Goal: Complete application form: Complete application form

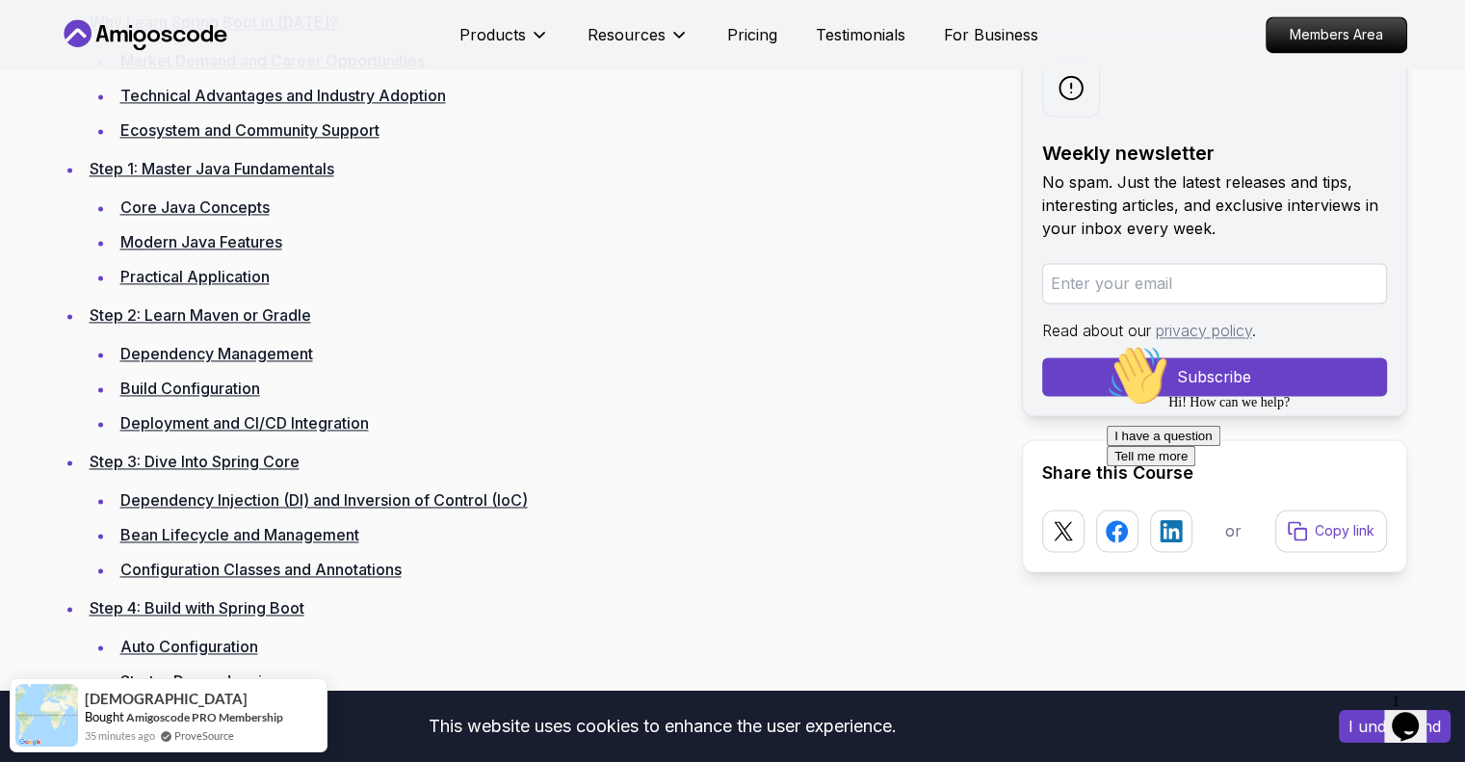
scroll to position [2811, 0]
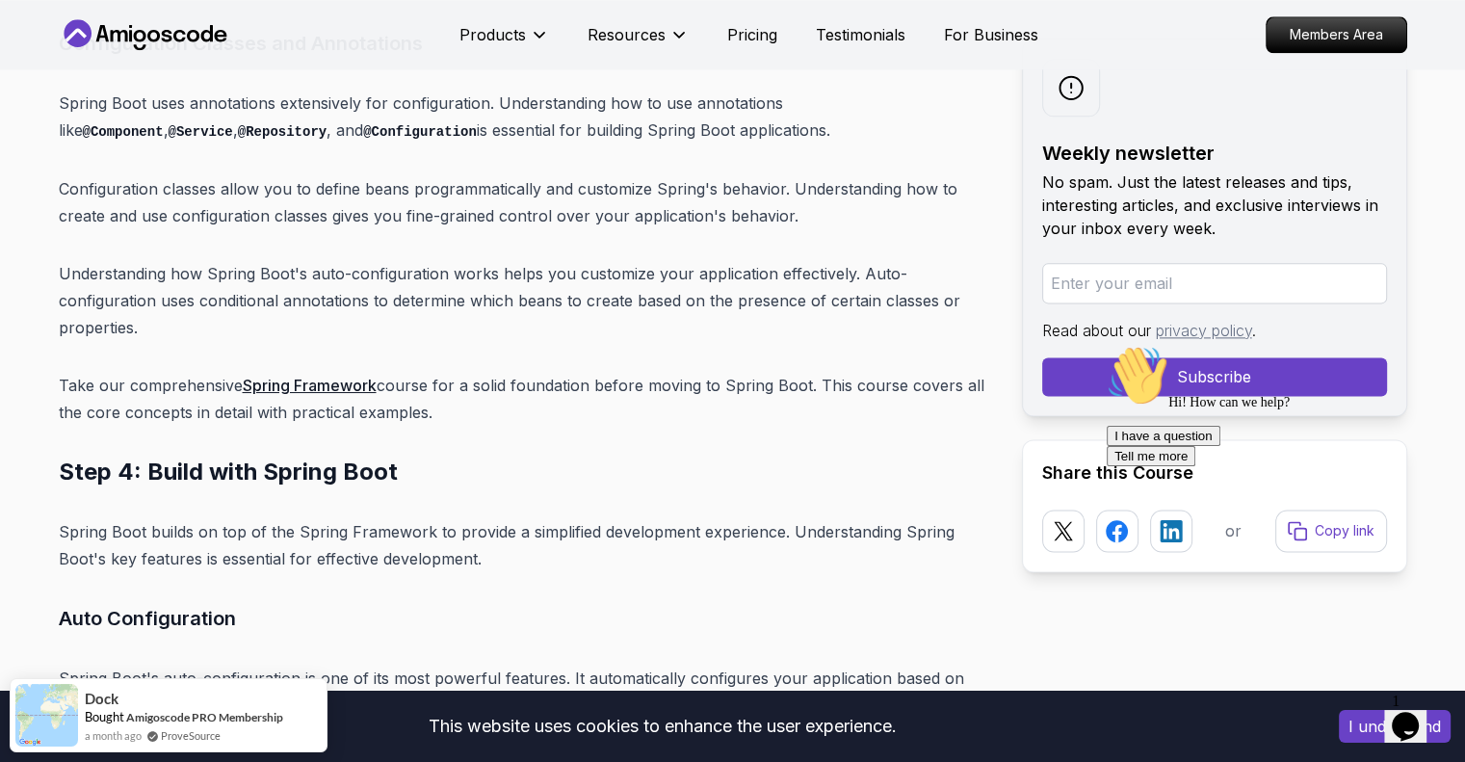
scroll to position [0, 0]
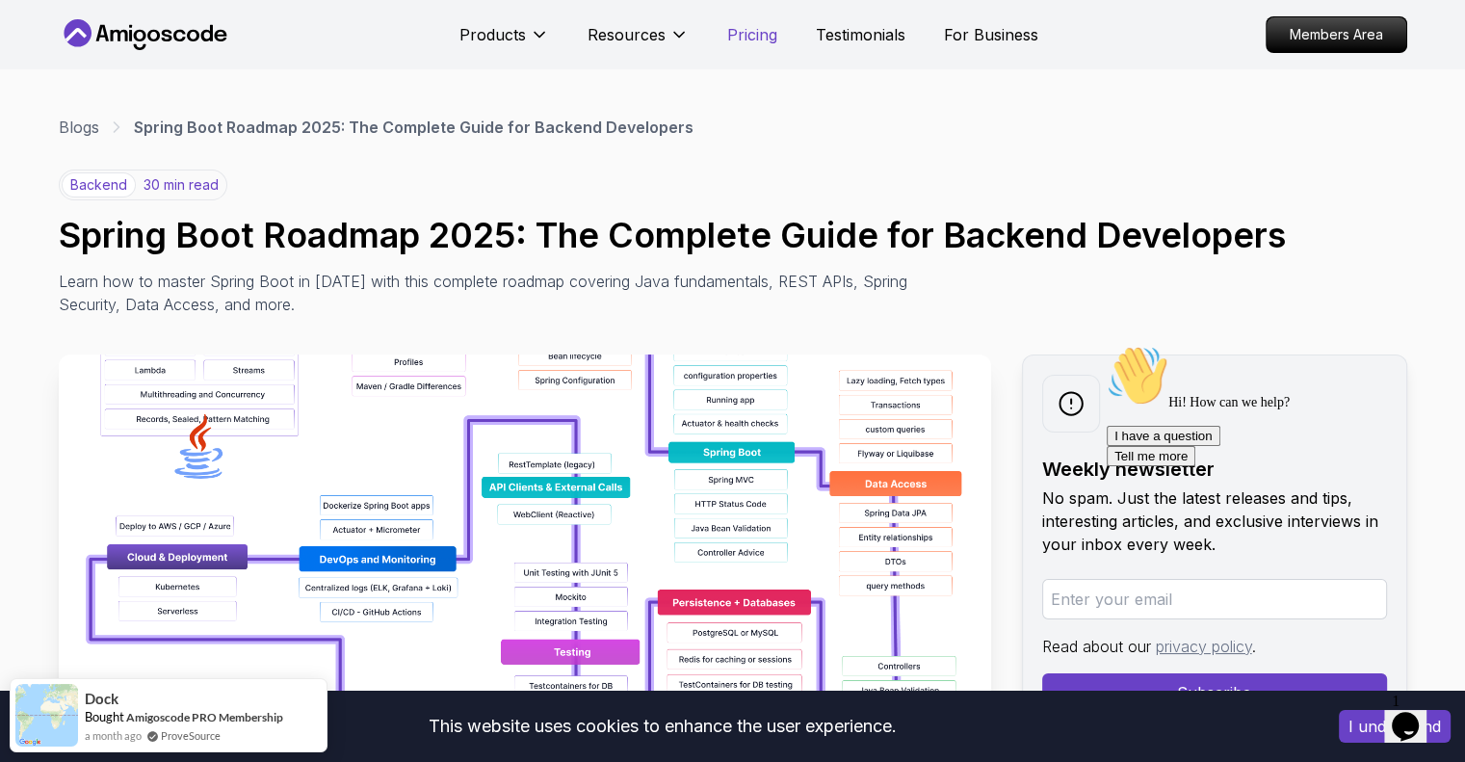
click at [754, 35] on p "Pricing" at bounding box center [752, 34] width 50 height 23
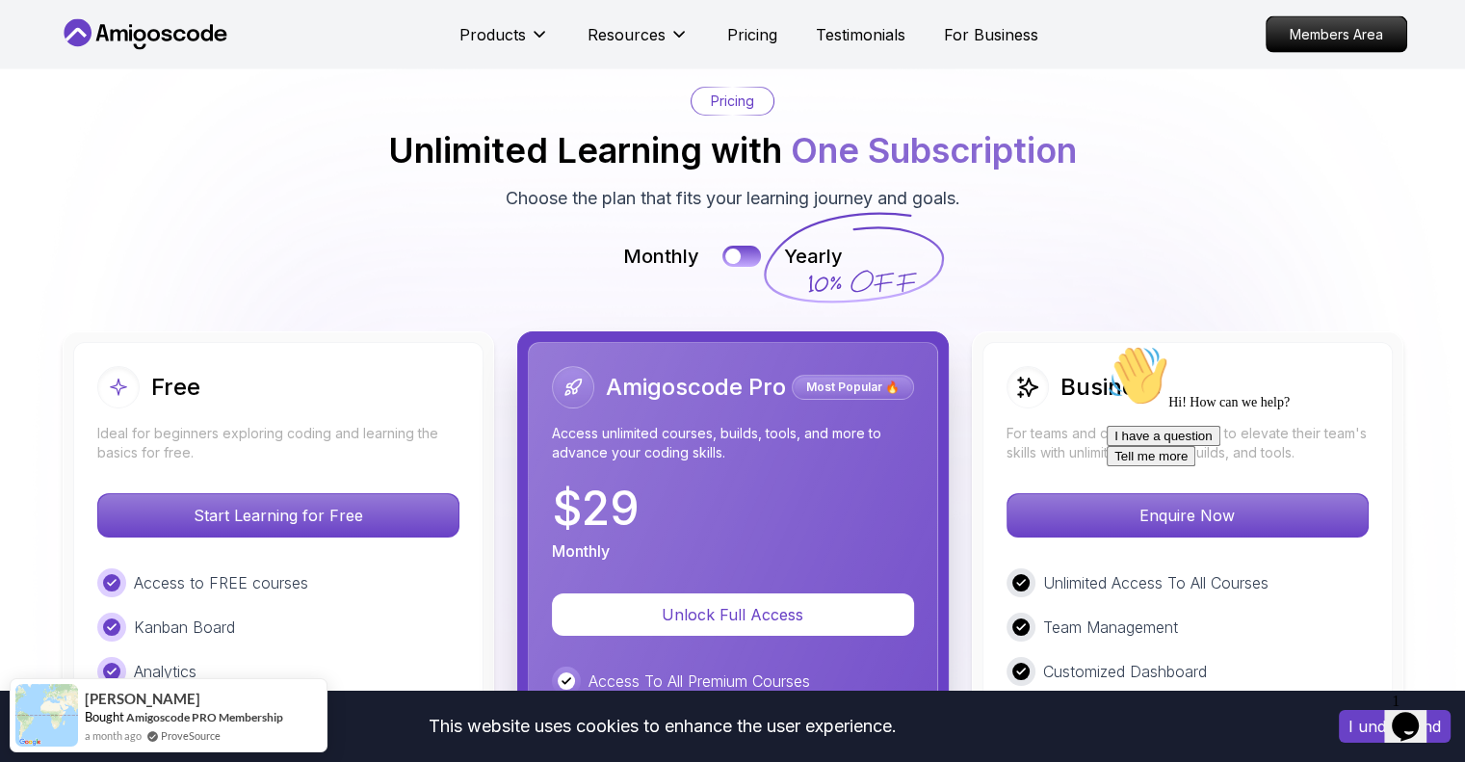
scroll to position [4451, 0]
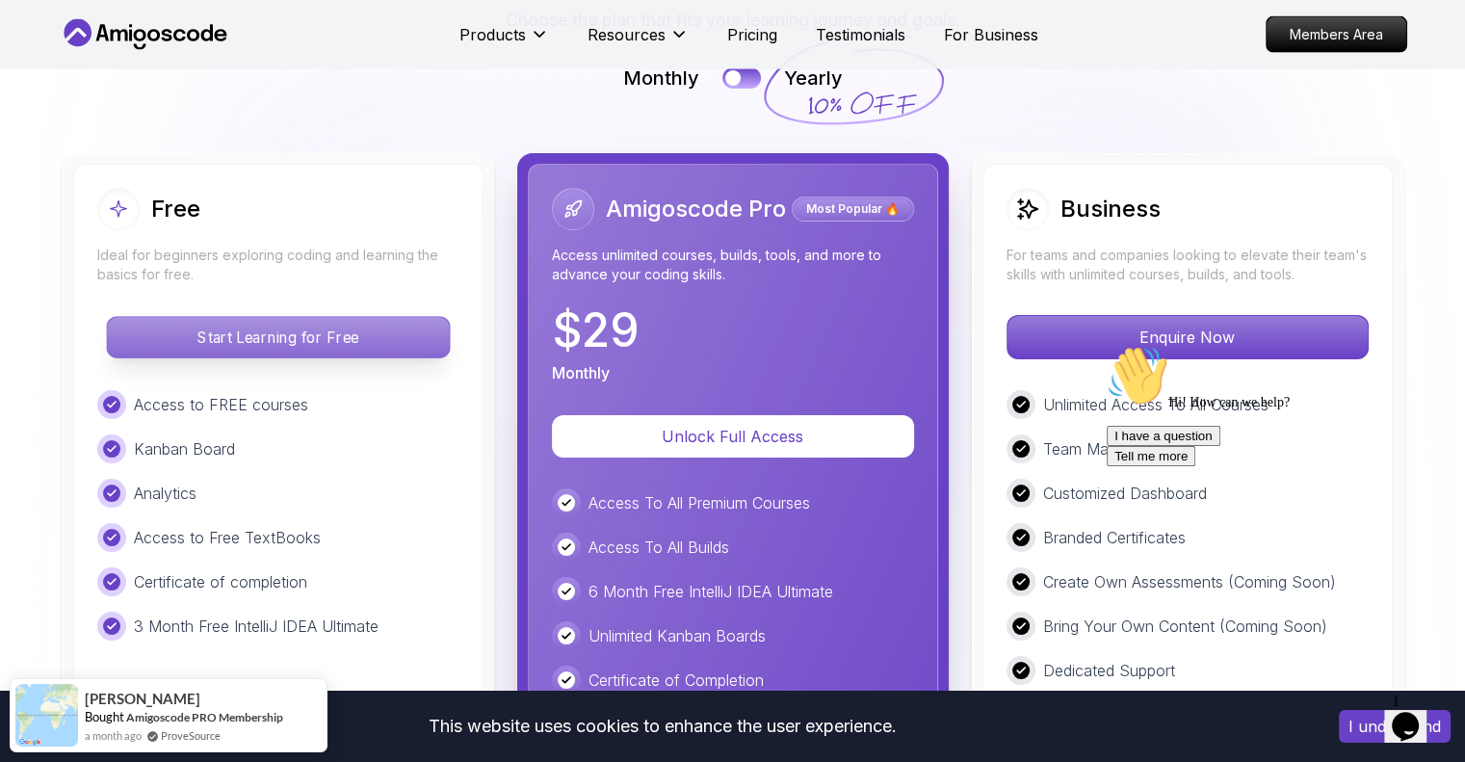
click at [334, 317] on p "Start Learning for Free" at bounding box center [278, 337] width 342 height 40
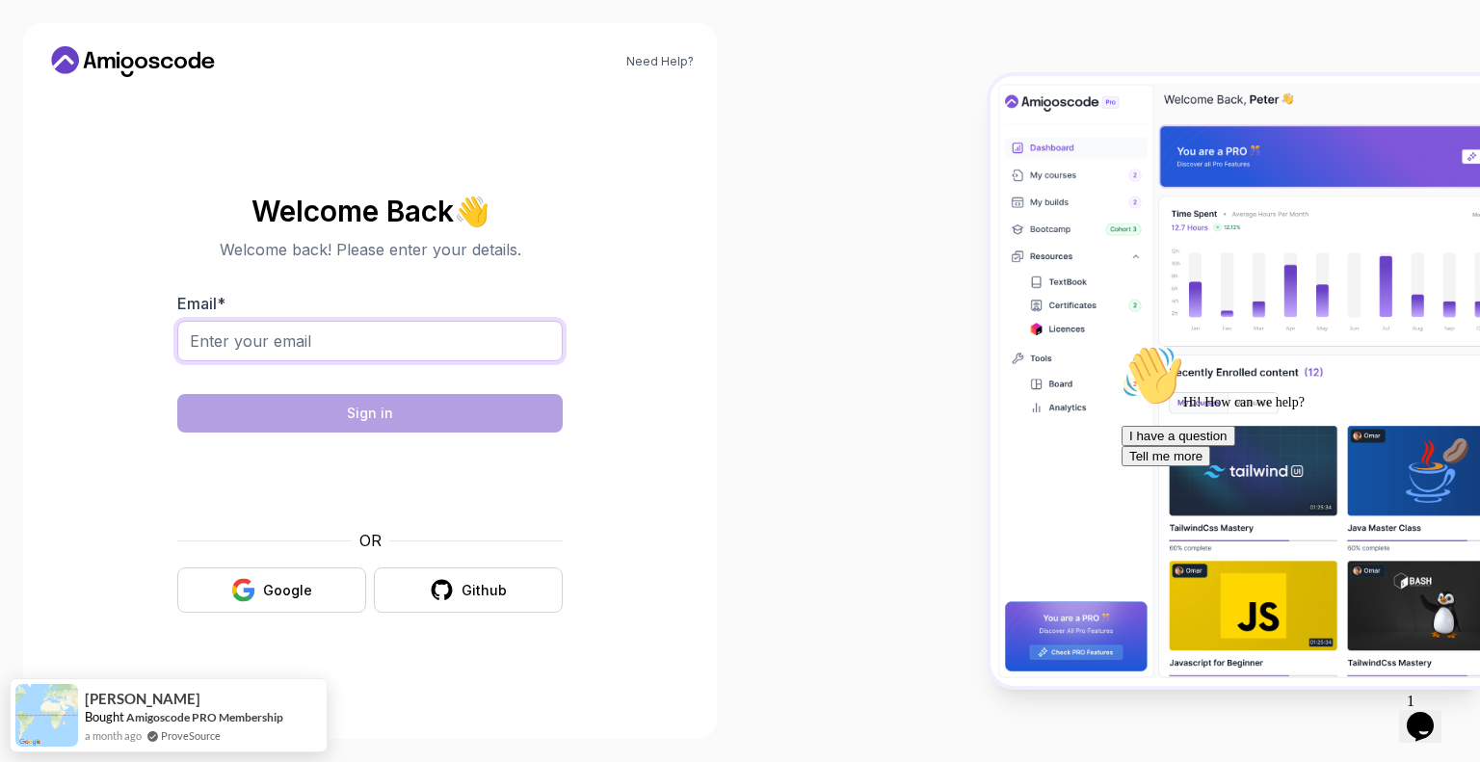
click at [316, 328] on input "Email *" at bounding box center [369, 341] width 385 height 40
type input "karthican.2010@gmail.com"
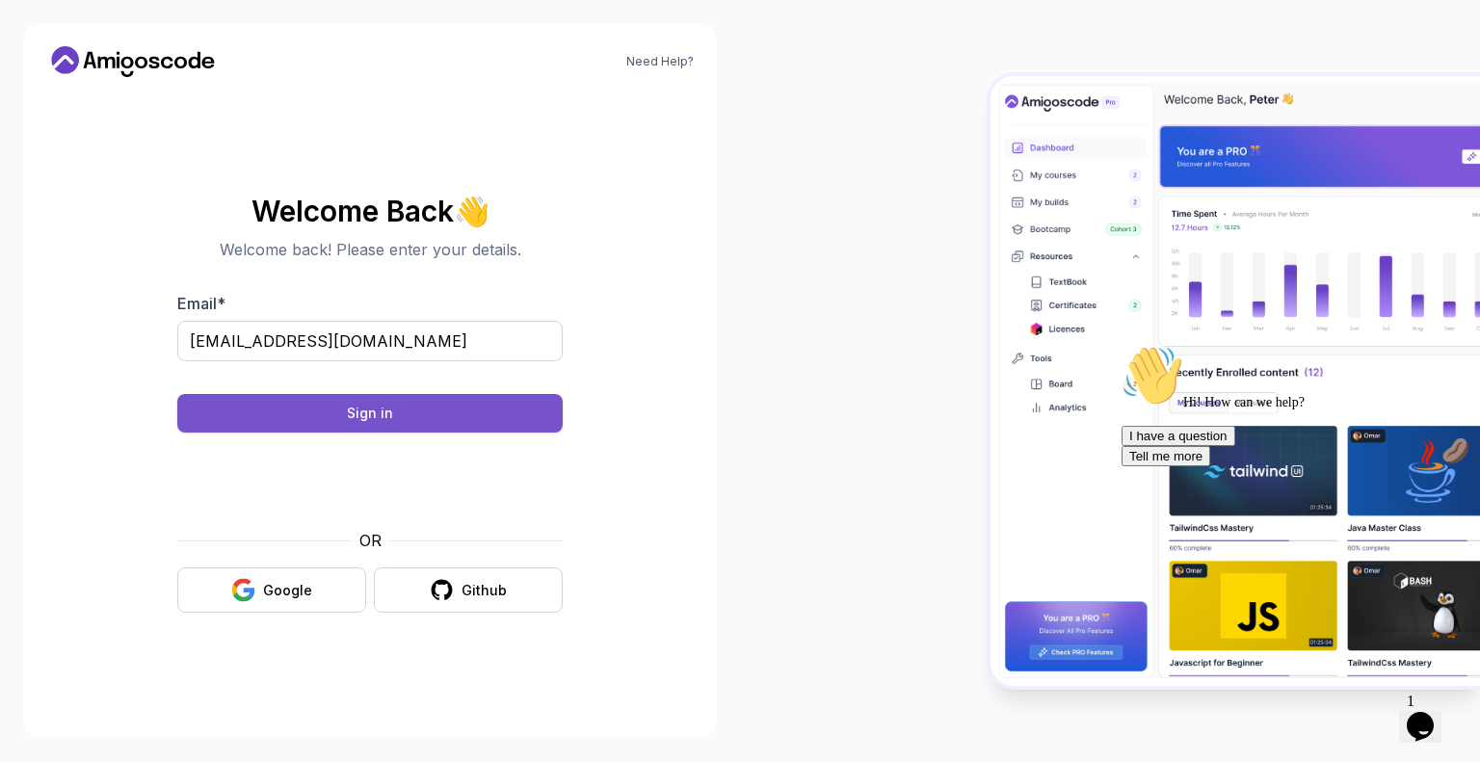
click at [430, 413] on button "Sign in" at bounding box center [369, 413] width 385 height 39
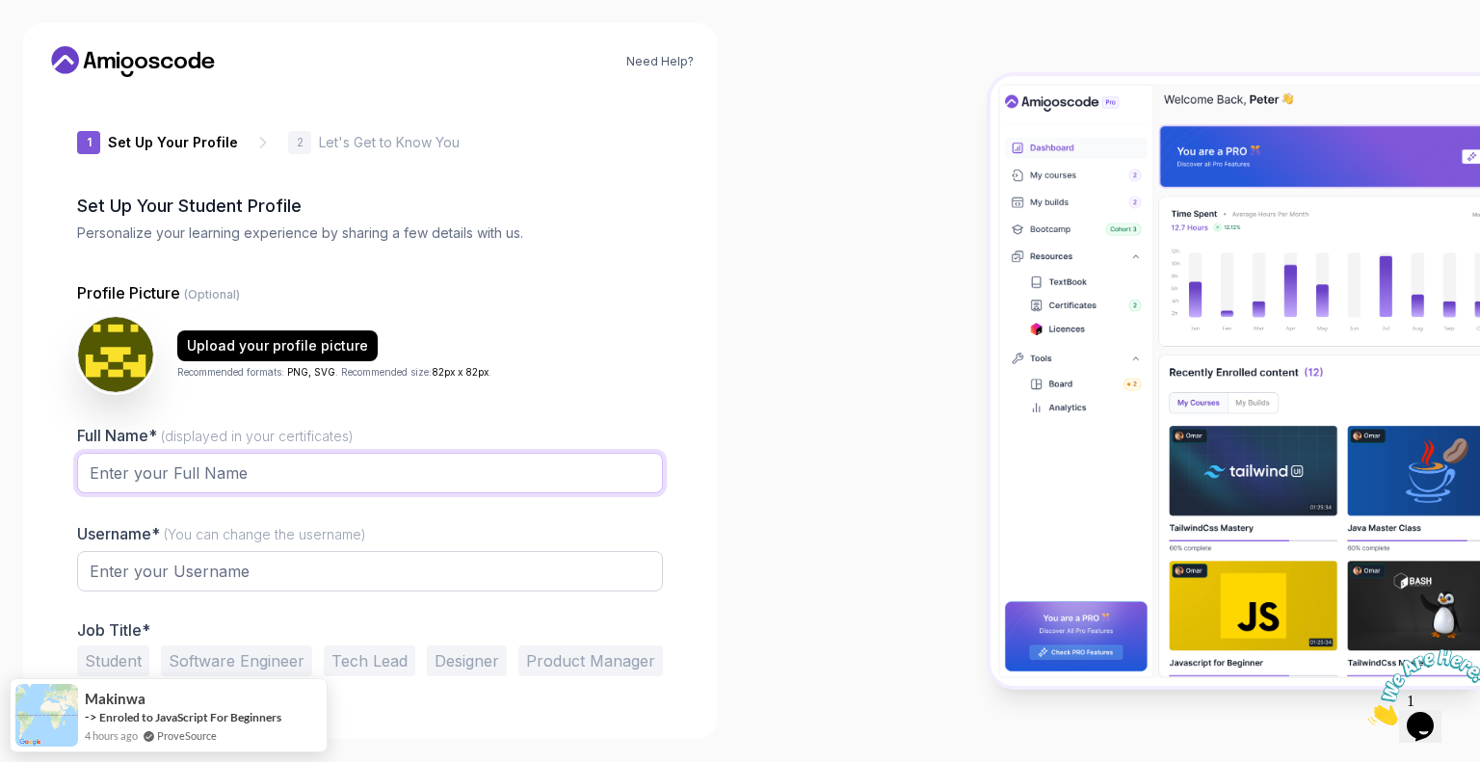
click at [382, 481] on input "Full Name* (displayed in your certificates)" at bounding box center [370, 473] width 586 height 40
type input "karthik"
click at [270, 569] on input "text" at bounding box center [370, 571] width 586 height 40
type input "karthik"
click at [364, 667] on button "Tech Lead" at bounding box center [370, 660] width 92 height 31
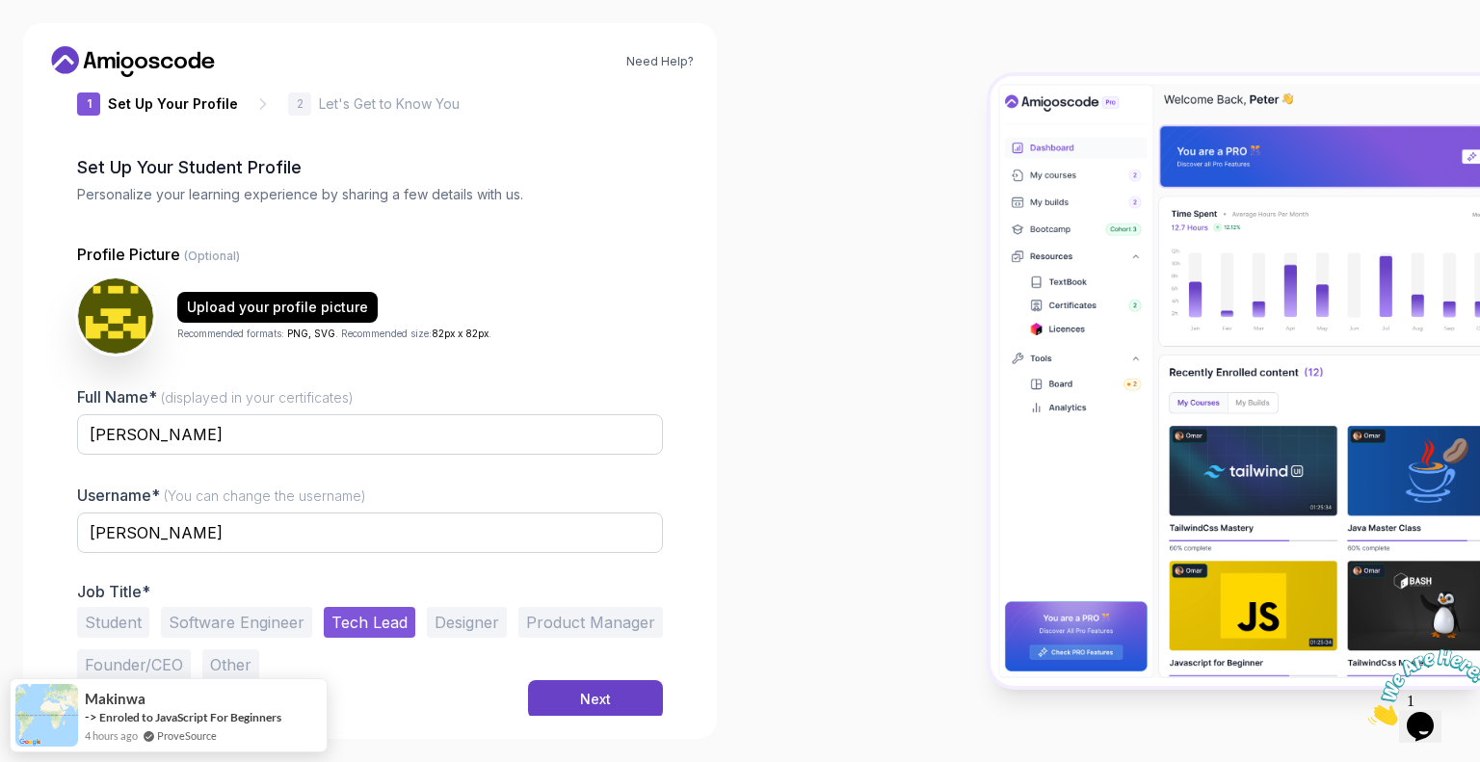
scroll to position [40, 0]
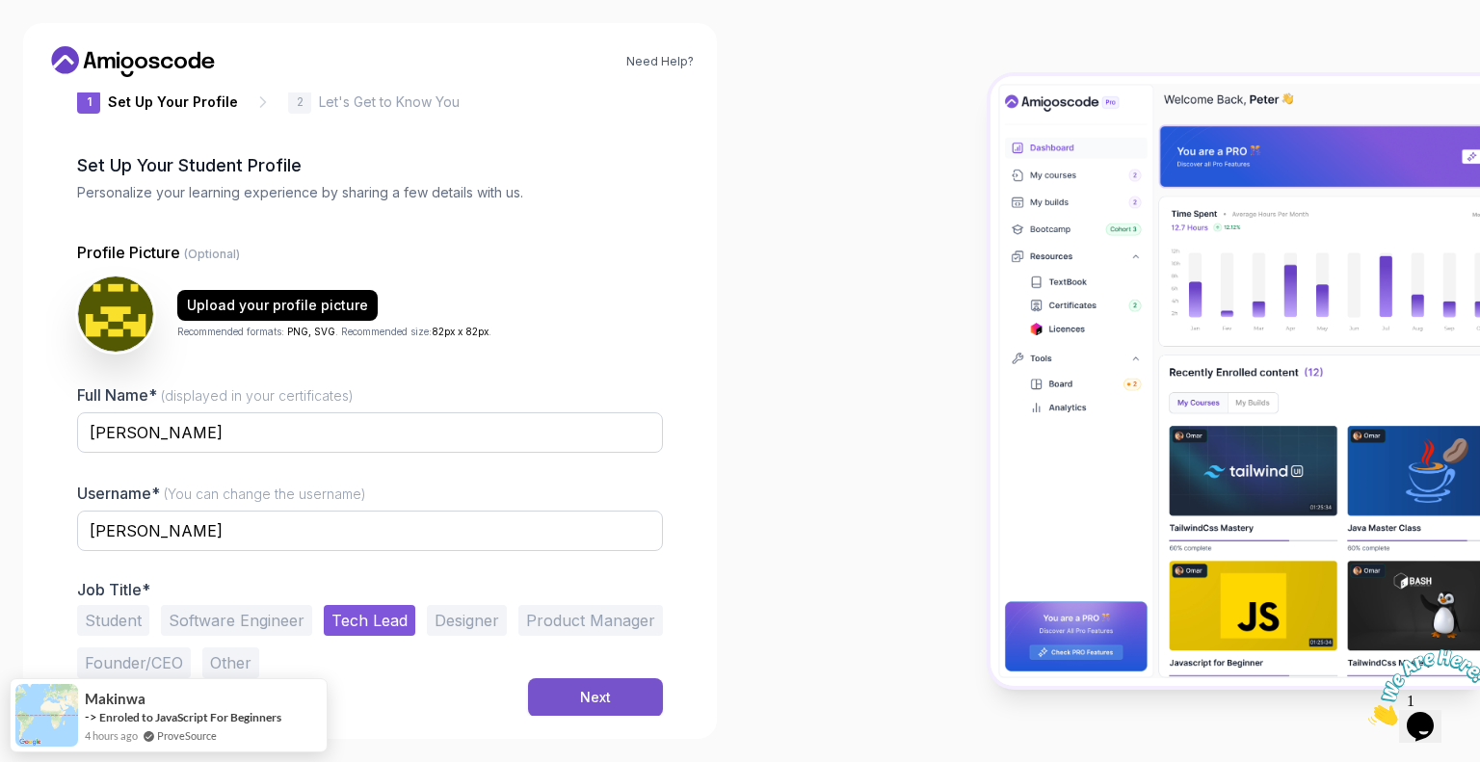
click at [591, 695] on div "Next" at bounding box center [595, 697] width 31 height 19
click at [367, 701] on div "Next" at bounding box center [370, 697] width 586 height 39
click at [600, 694] on div "Next" at bounding box center [595, 697] width 31 height 19
click at [343, 106] on p "Let's Get to Know You" at bounding box center [389, 101] width 141 height 19
click at [254, 103] on icon at bounding box center [262, 101] width 19 height 19
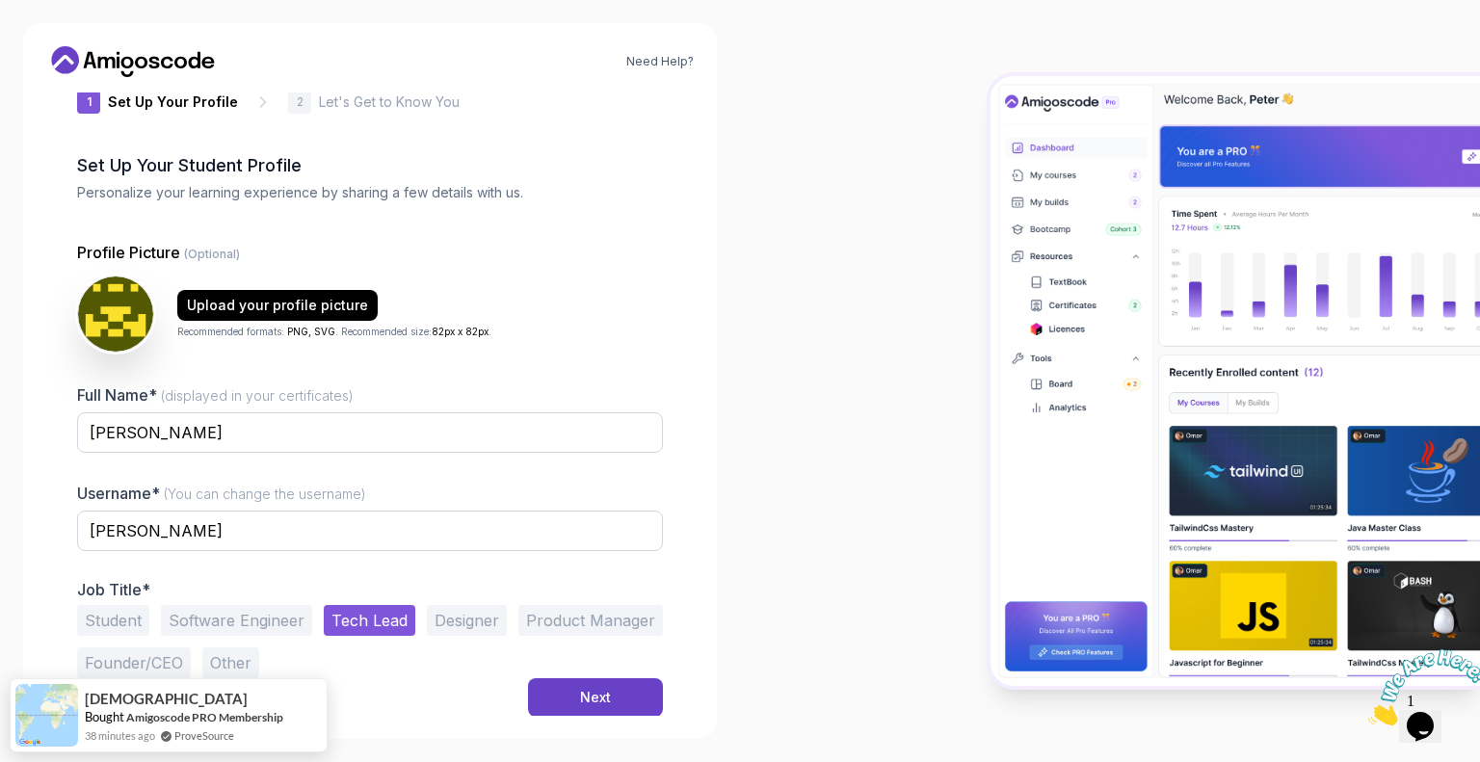
click at [107, 617] on button "Student" at bounding box center [113, 620] width 72 height 31
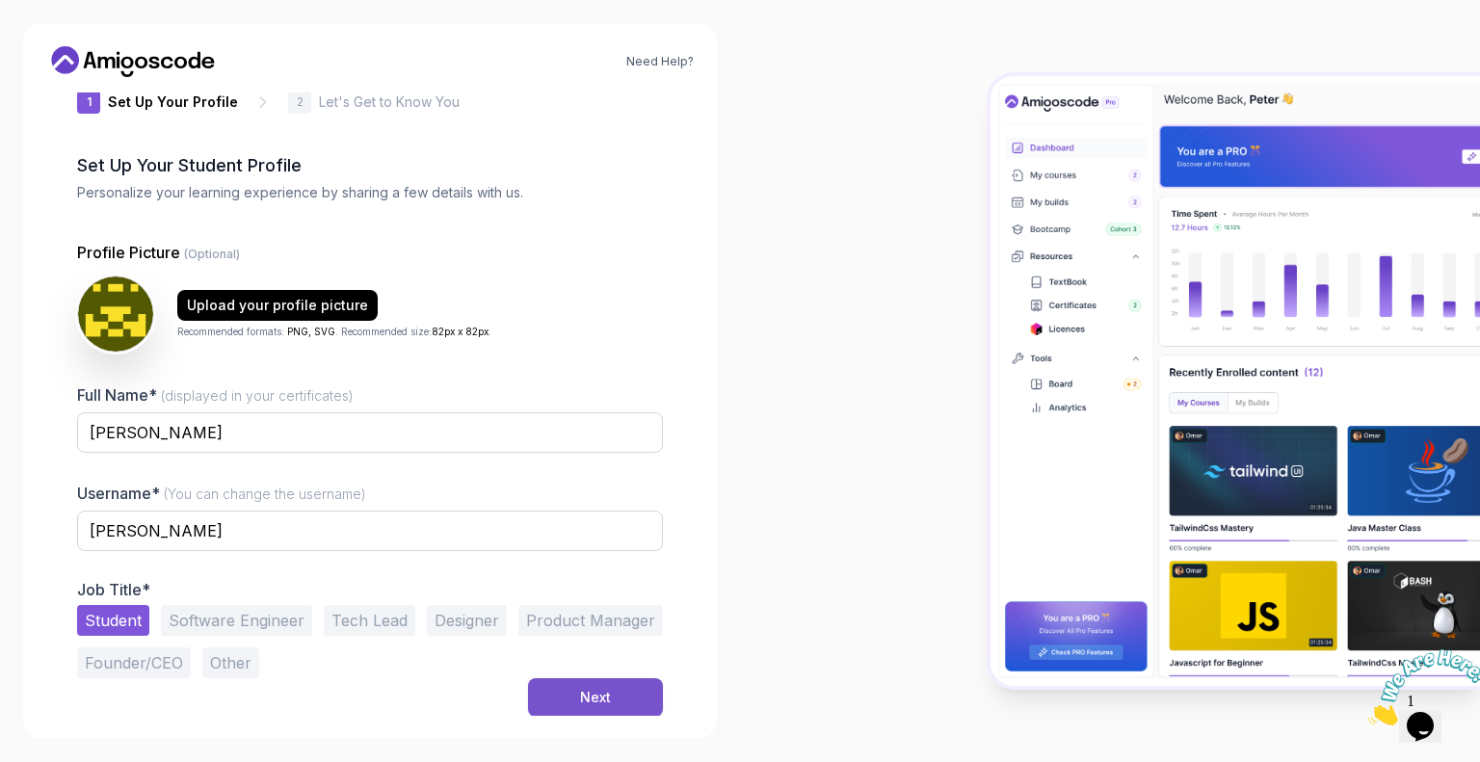
click at [611, 698] on button "Next" at bounding box center [595, 697] width 135 height 39
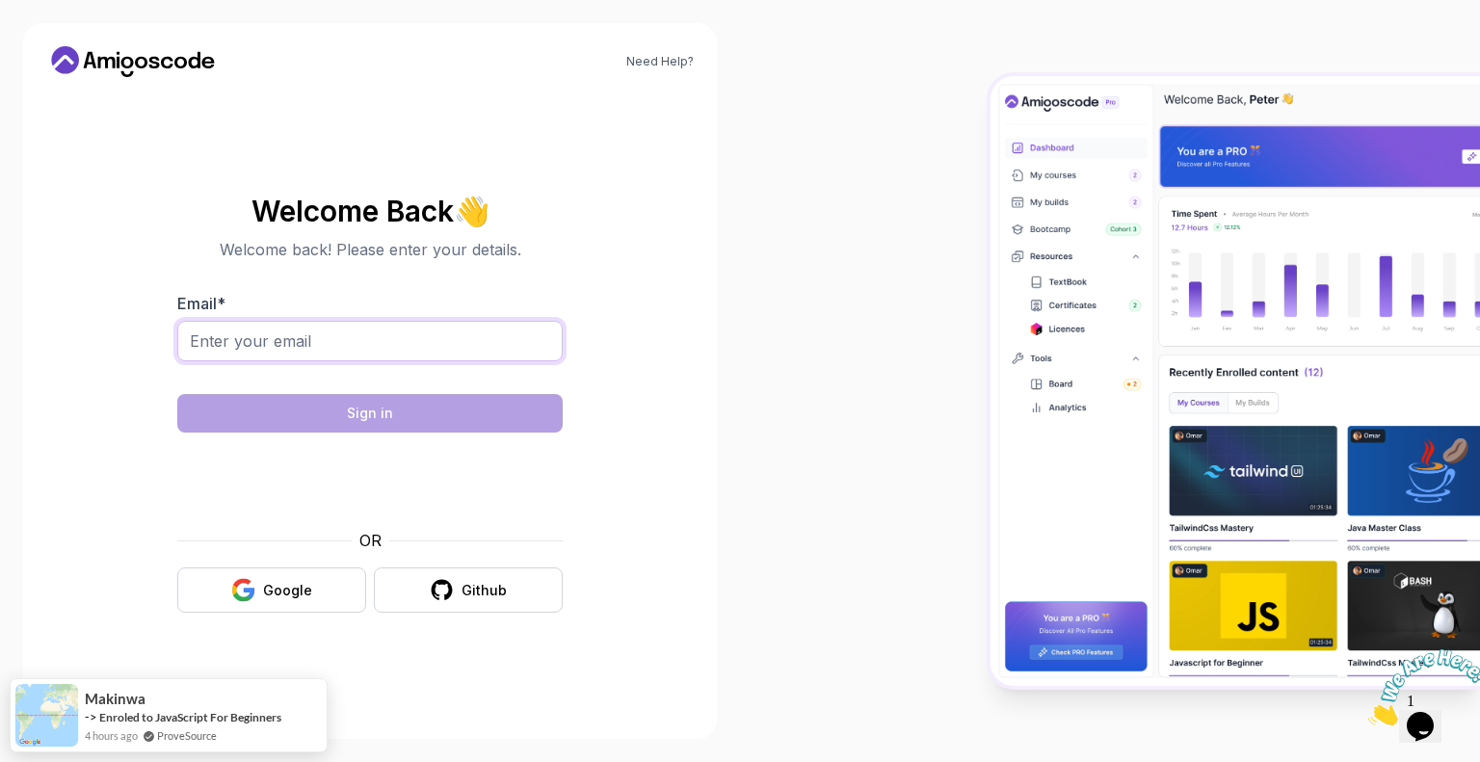
click at [252, 346] on input "Email *" at bounding box center [369, 341] width 385 height 40
type input "karthican.2010@gmail.com"
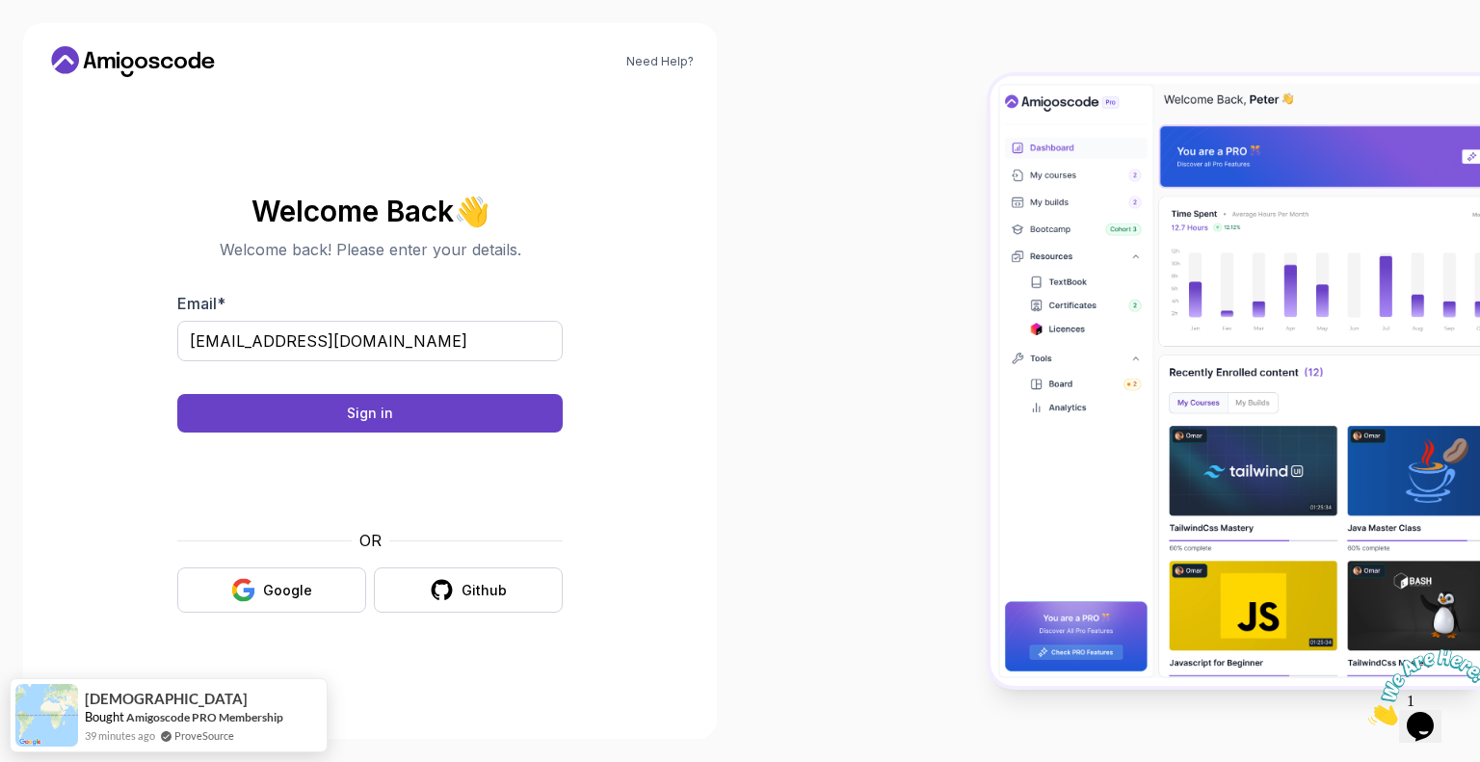
click at [1025, 215] on body "Need Help? Welcome Back 👋 Welcome back! Please enter your details. Email * kart…" at bounding box center [740, 381] width 1480 height 762
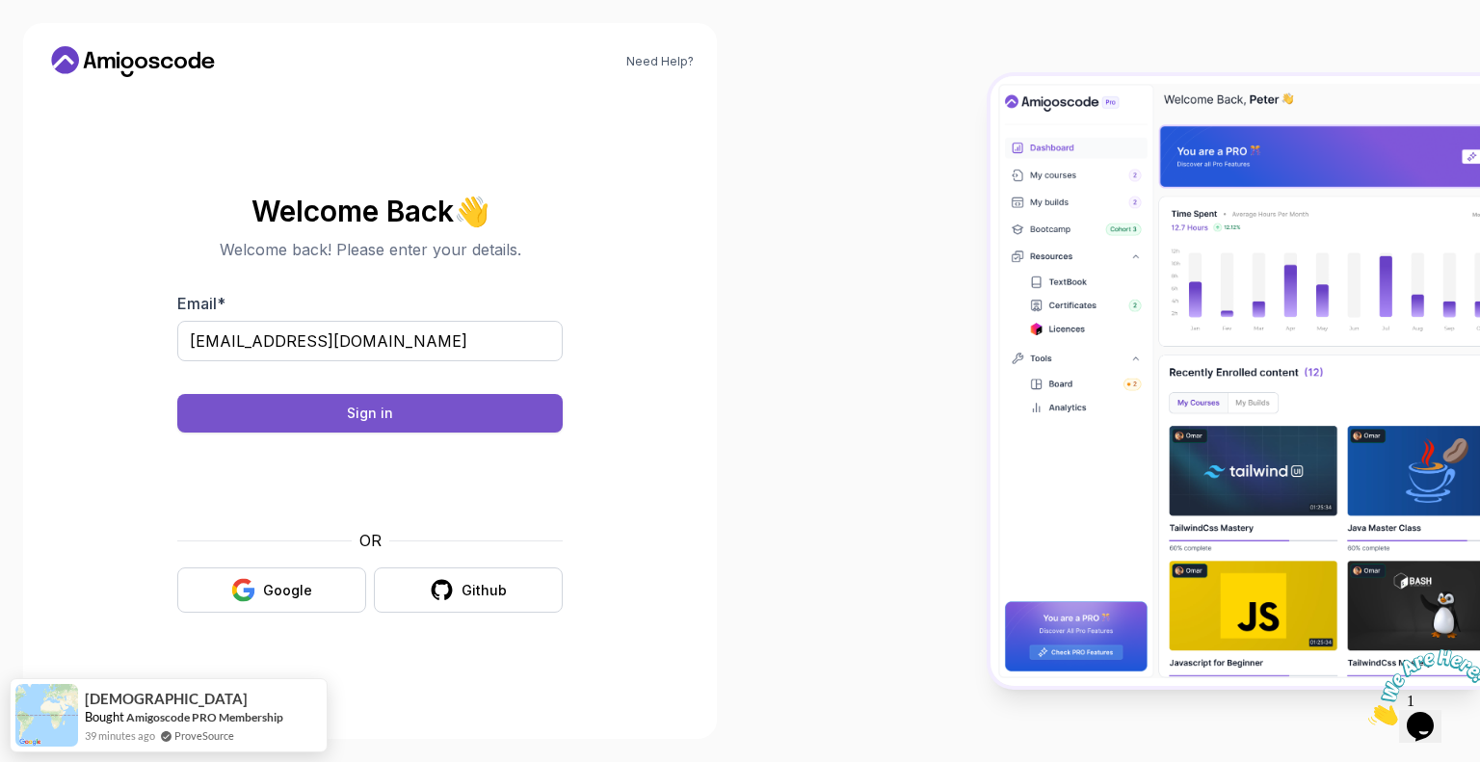
click at [428, 413] on button "Sign in" at bounding box center [369, 413] width 385 height 39
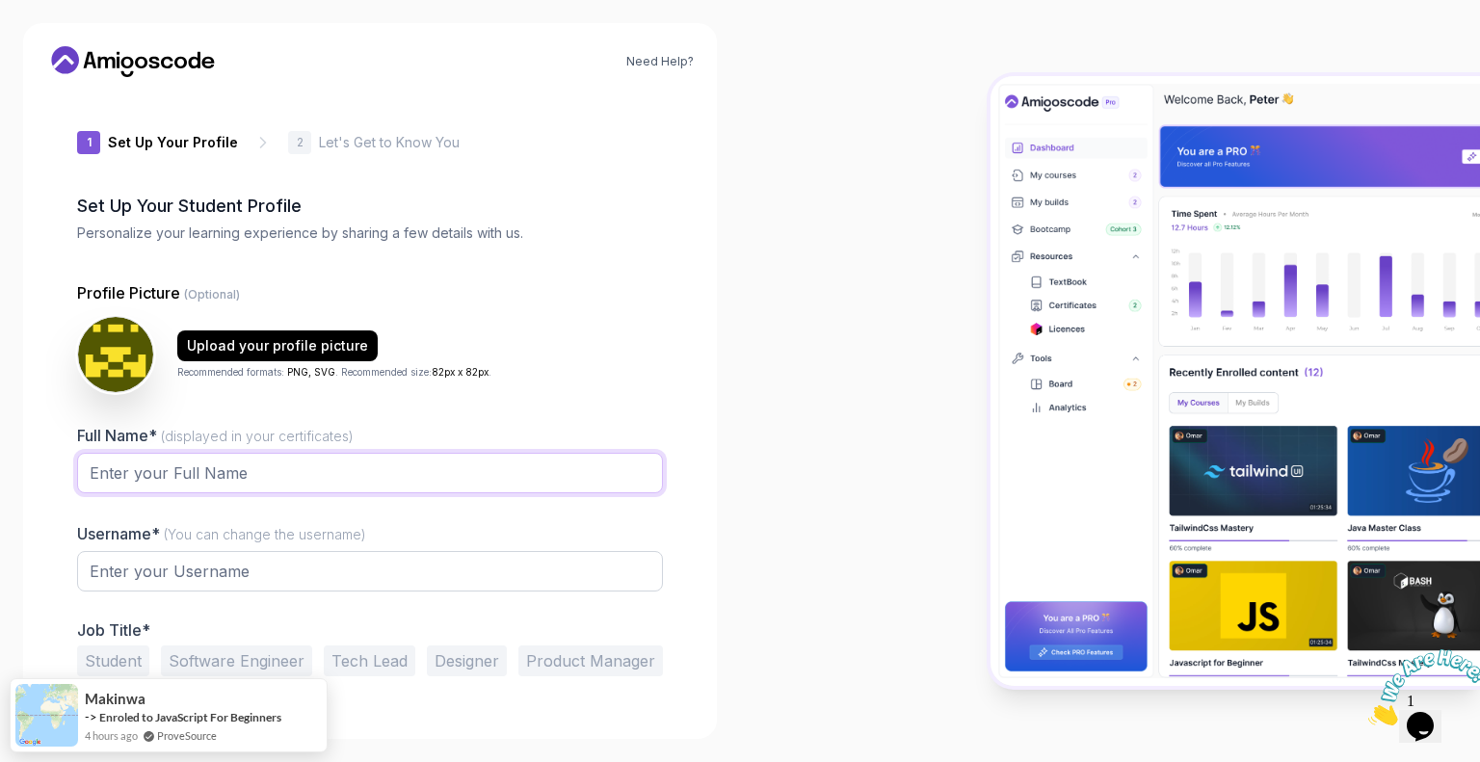
drag, startPoint x: 189, startPoint y: 468, endPoint x: 0, endPoint y: 651, distance: 262.9
click at [0, 651] on div "Need Help? 1 Set Up Your Profile 1 Set Up Your Profile 2 Let's Get to Know You …" at bounding box center [370, 381] width 740 height 762
type input "karthik"
click at [154, 573] on input "text" at bounding box center [370, 571] width 586 height 40
type input "[PERSON_NAME]"
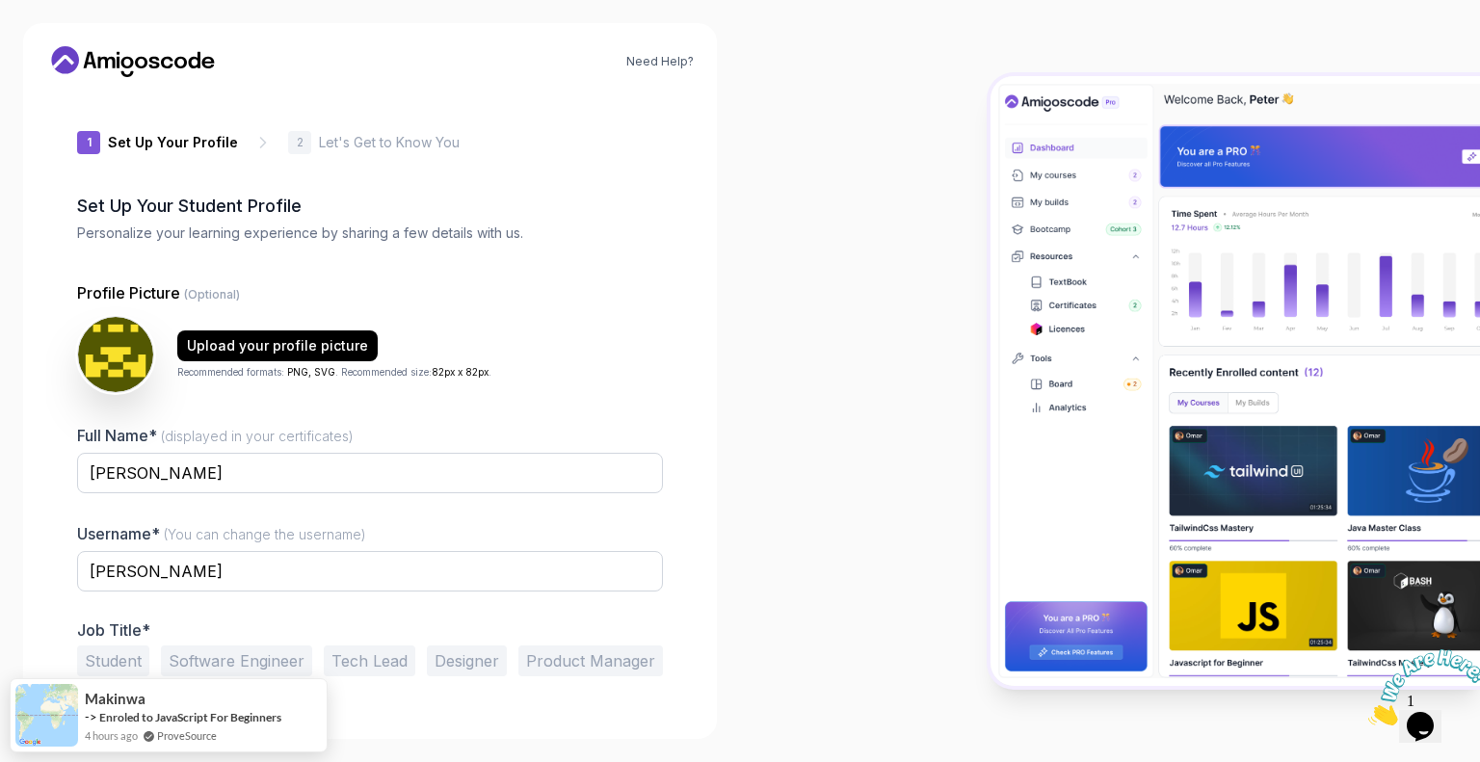
click at [133, 662] on button "Student" at bounding box center [113, 660] width 72 height 31
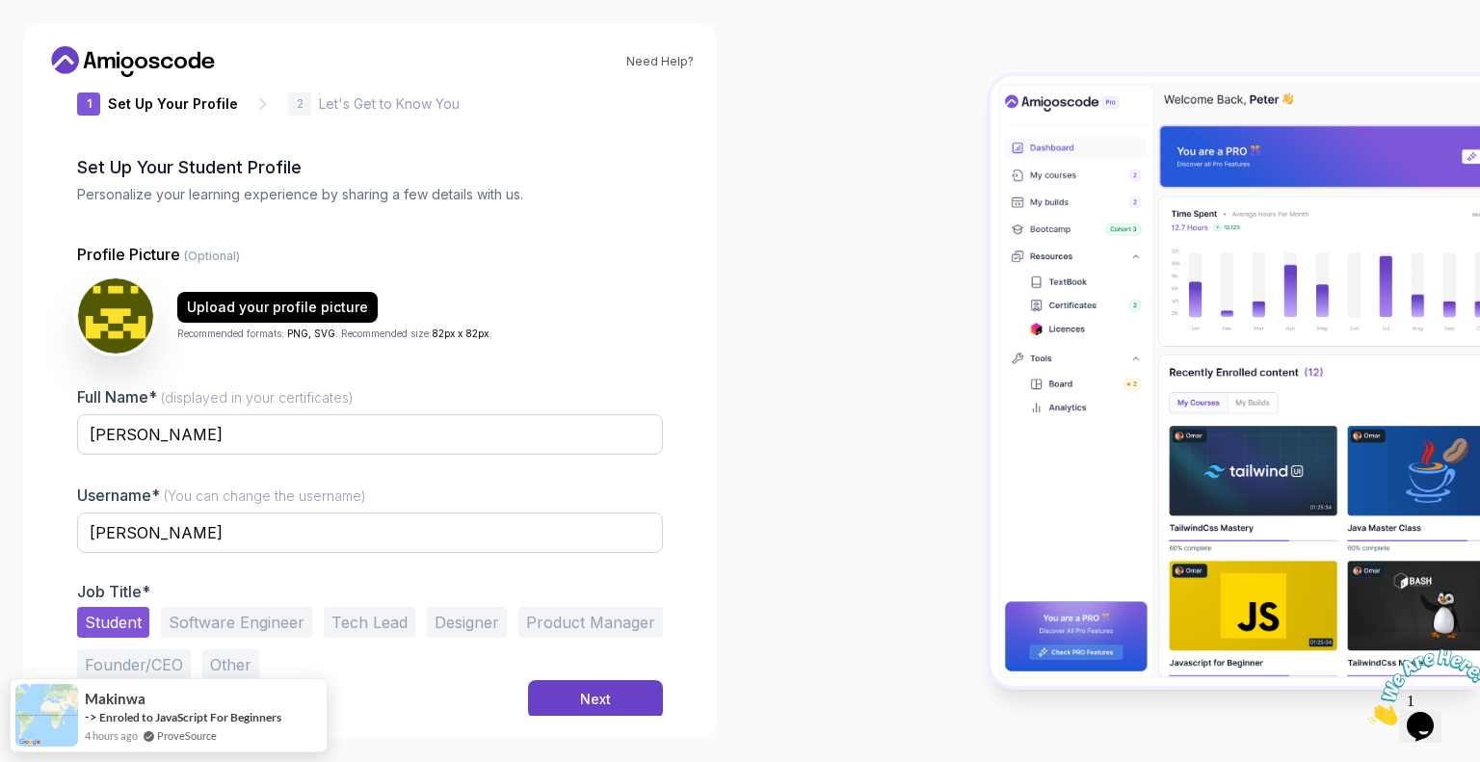
scroll to position [40, 0]
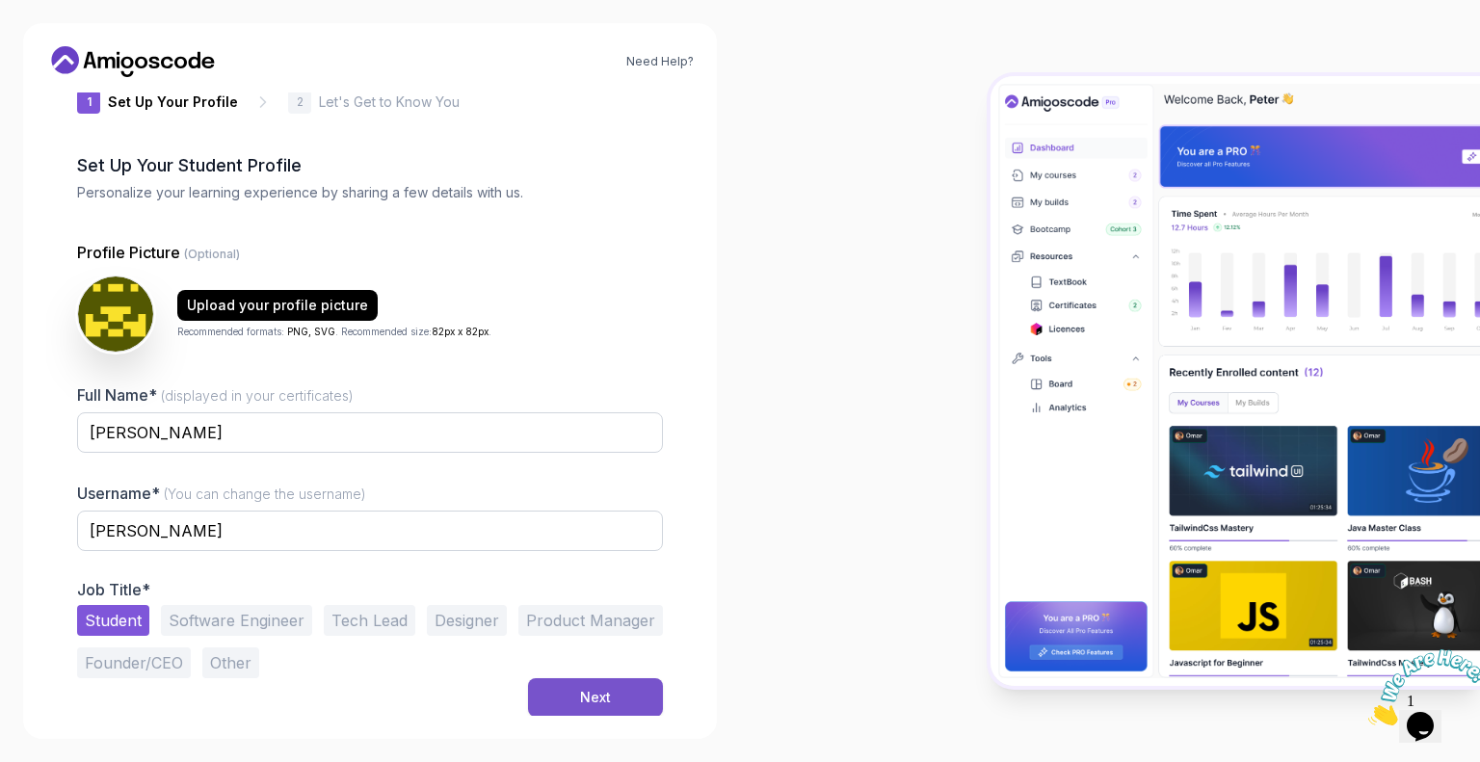
click at [616, 701] on button "Next" at bounding box center [595, 697] width 135 height 39
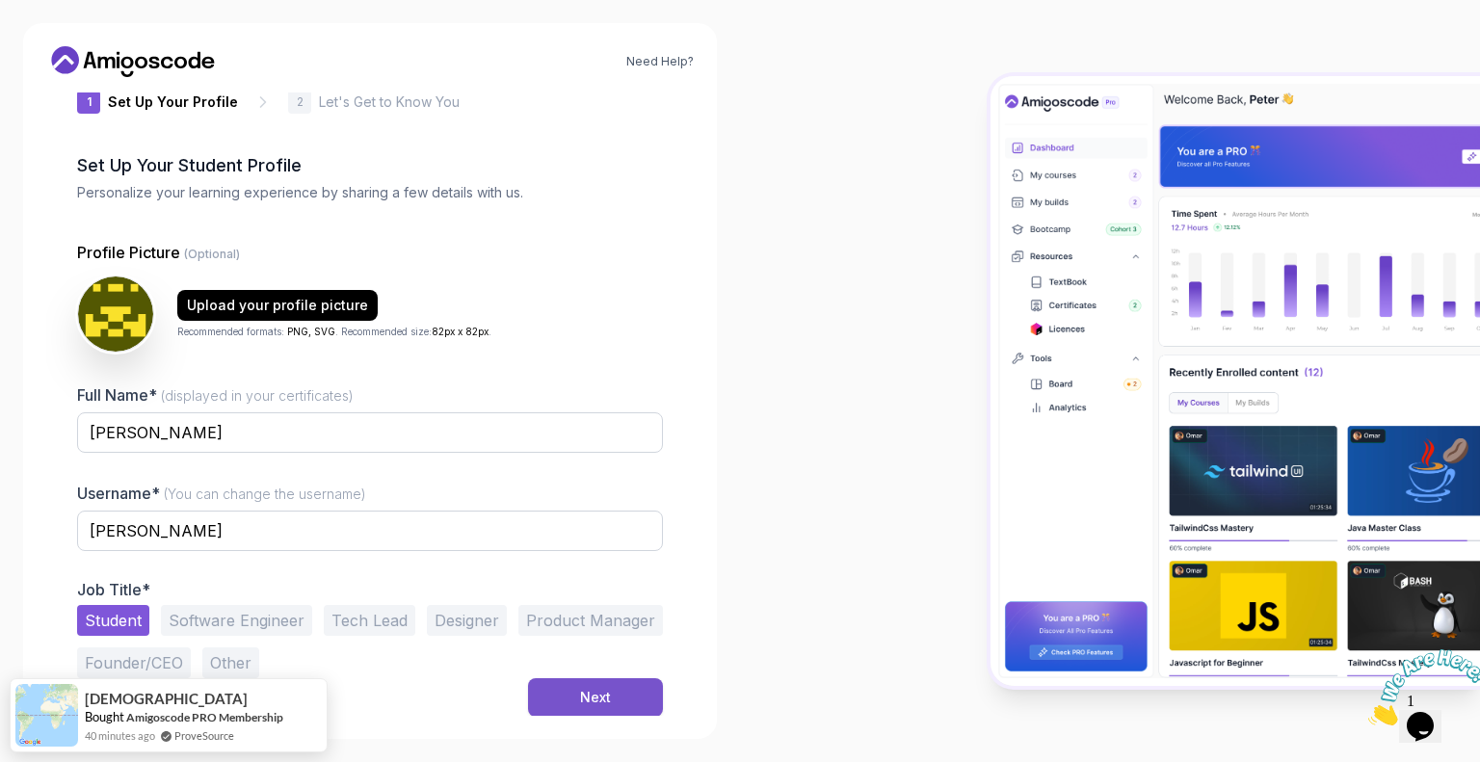
click at [570, 695] on button "Next" at bounding box center [595, 697] width 135 height 39
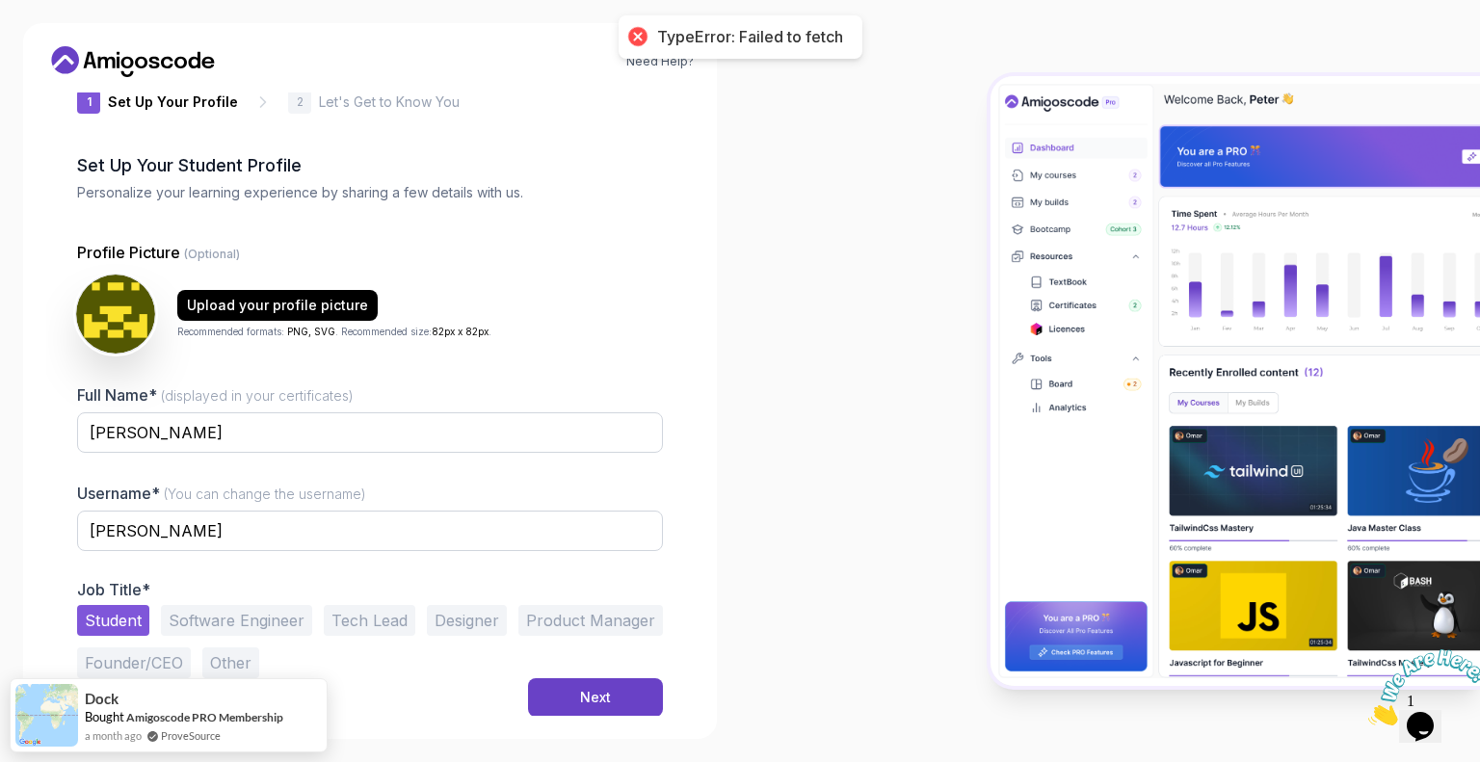
click at [92, 305] on img at bounding box center [115, 314] width 79 height 79
click at [82, 323] on img at bounding box center [115, 314] width 79 height 79
click at [127, 316] on img at bounding box center [115, 314] width 79 height 79
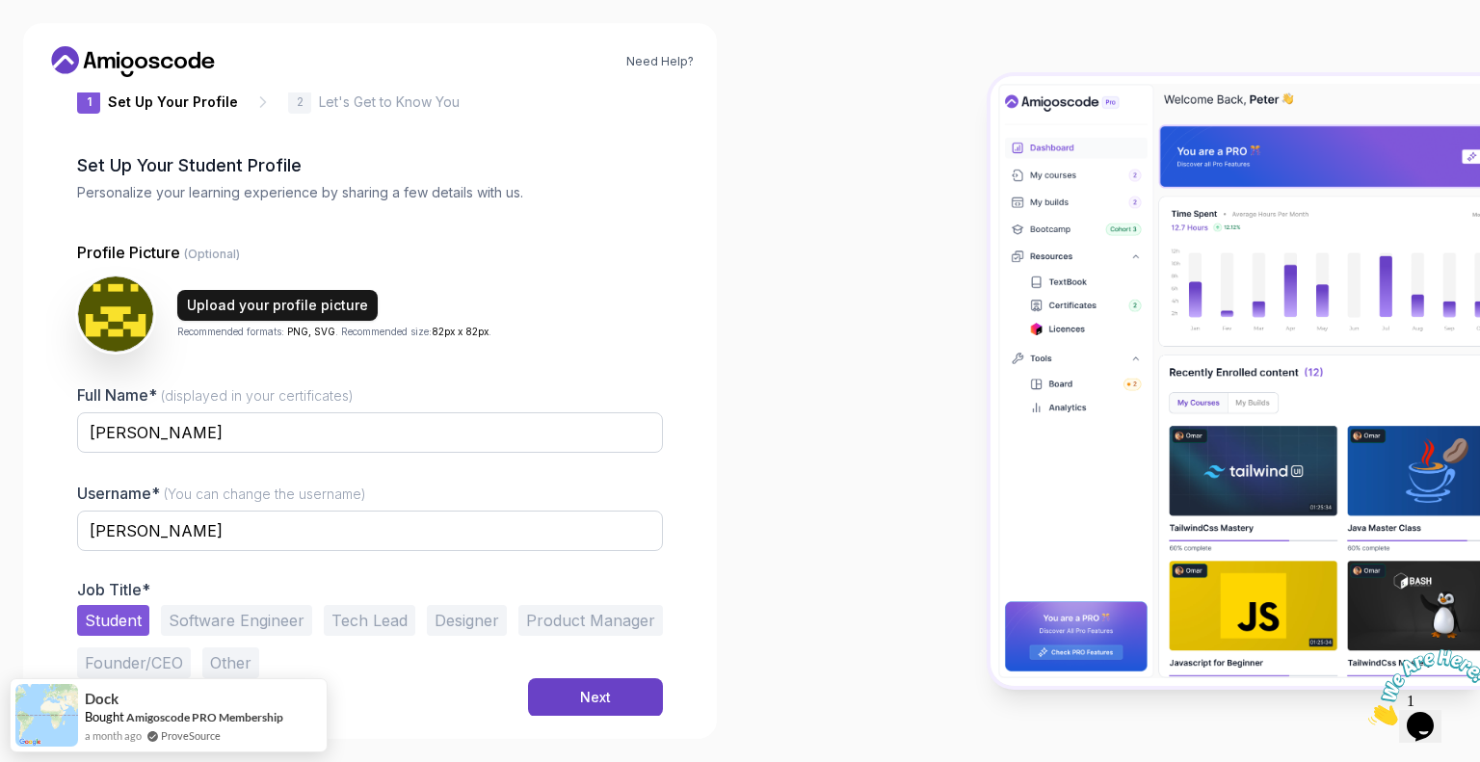
click at [279, 300] on div "Upload your profile picture" at bounding box center [277, 305] width 181 height 19
click at [580, 688] on div "Next" at bounding box center [595, 697] width 31 height 19
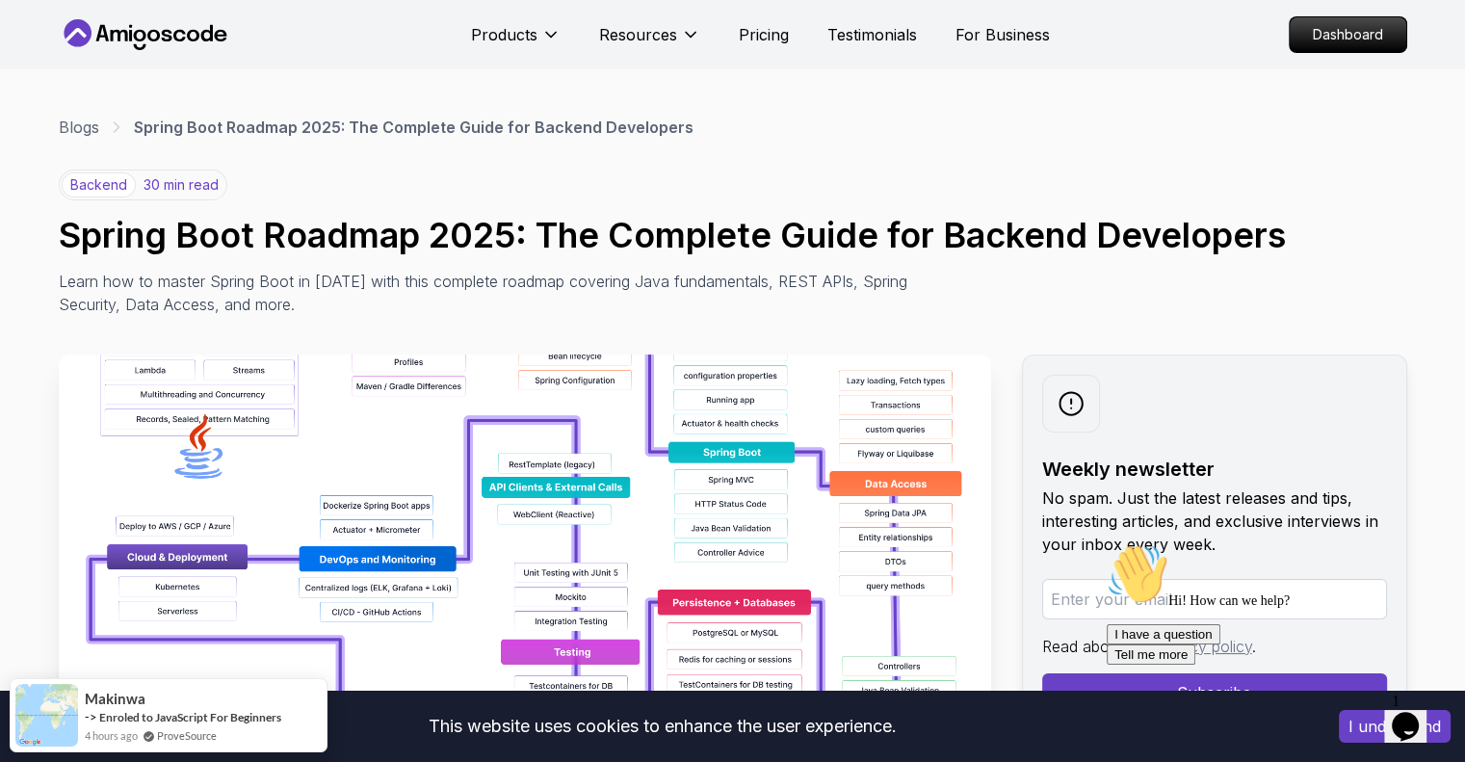
scroll to position [226, 0]
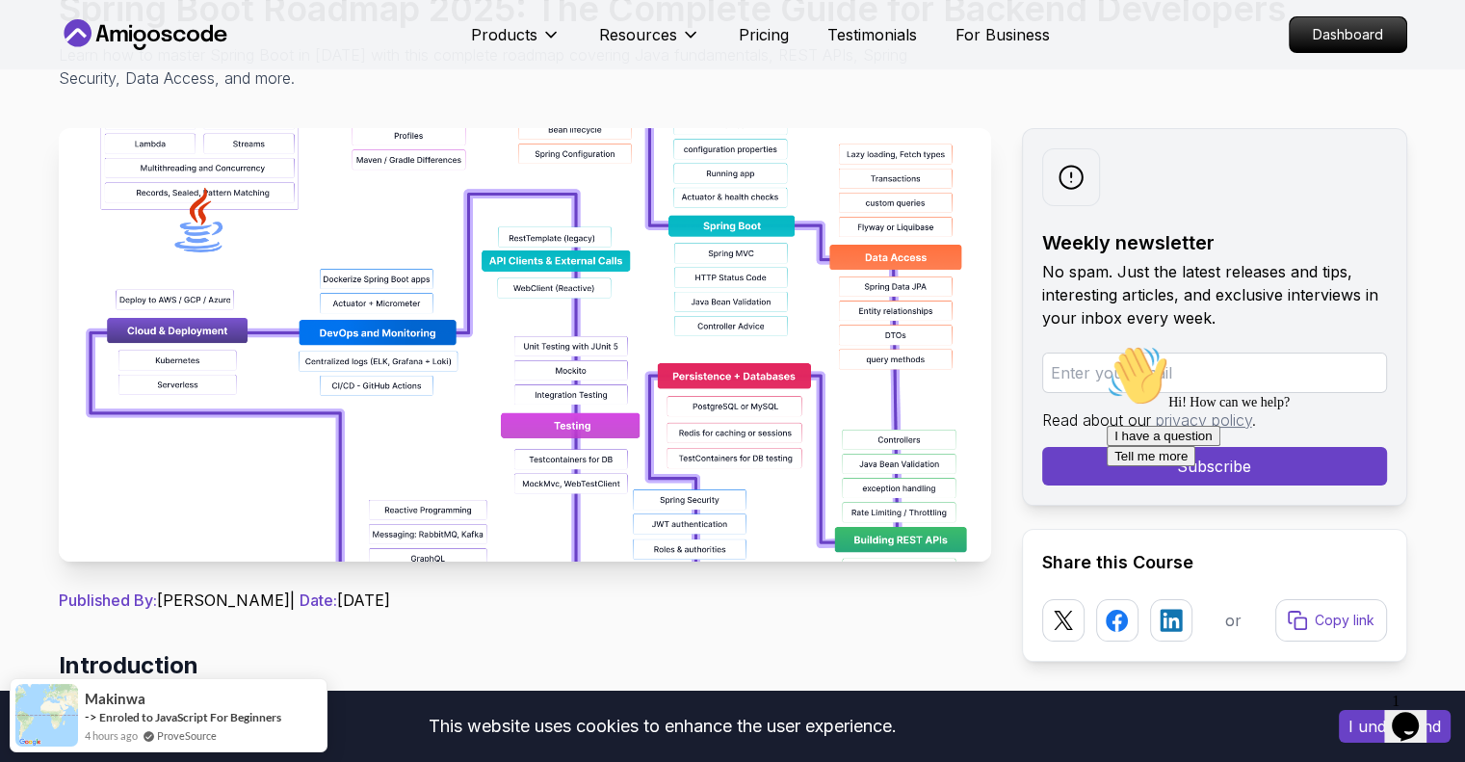
click at [616, 303] on img at bounding box center [525, 344] width 932 height 433
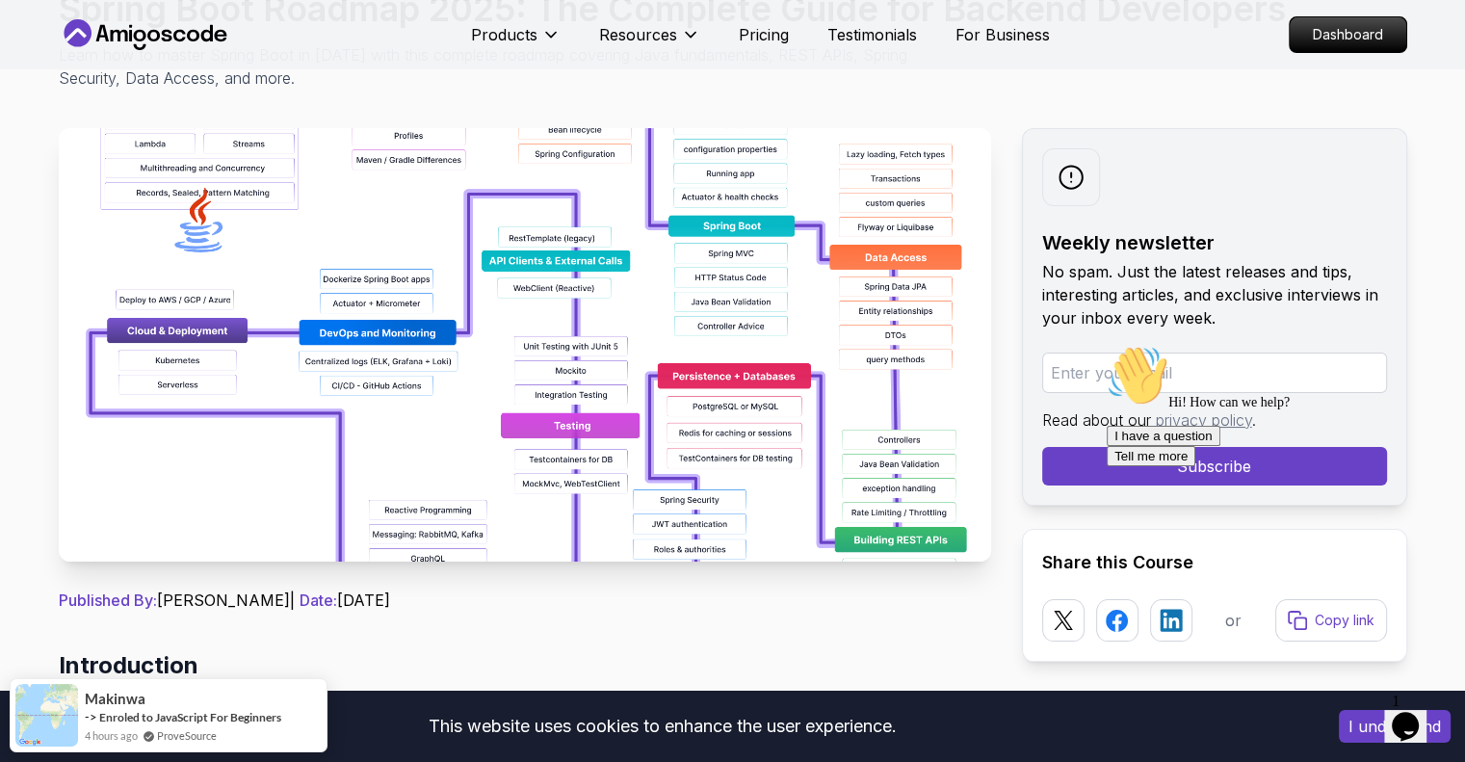
click at [344, 477] on img at bounding box center [525, 344] width 932 height 433
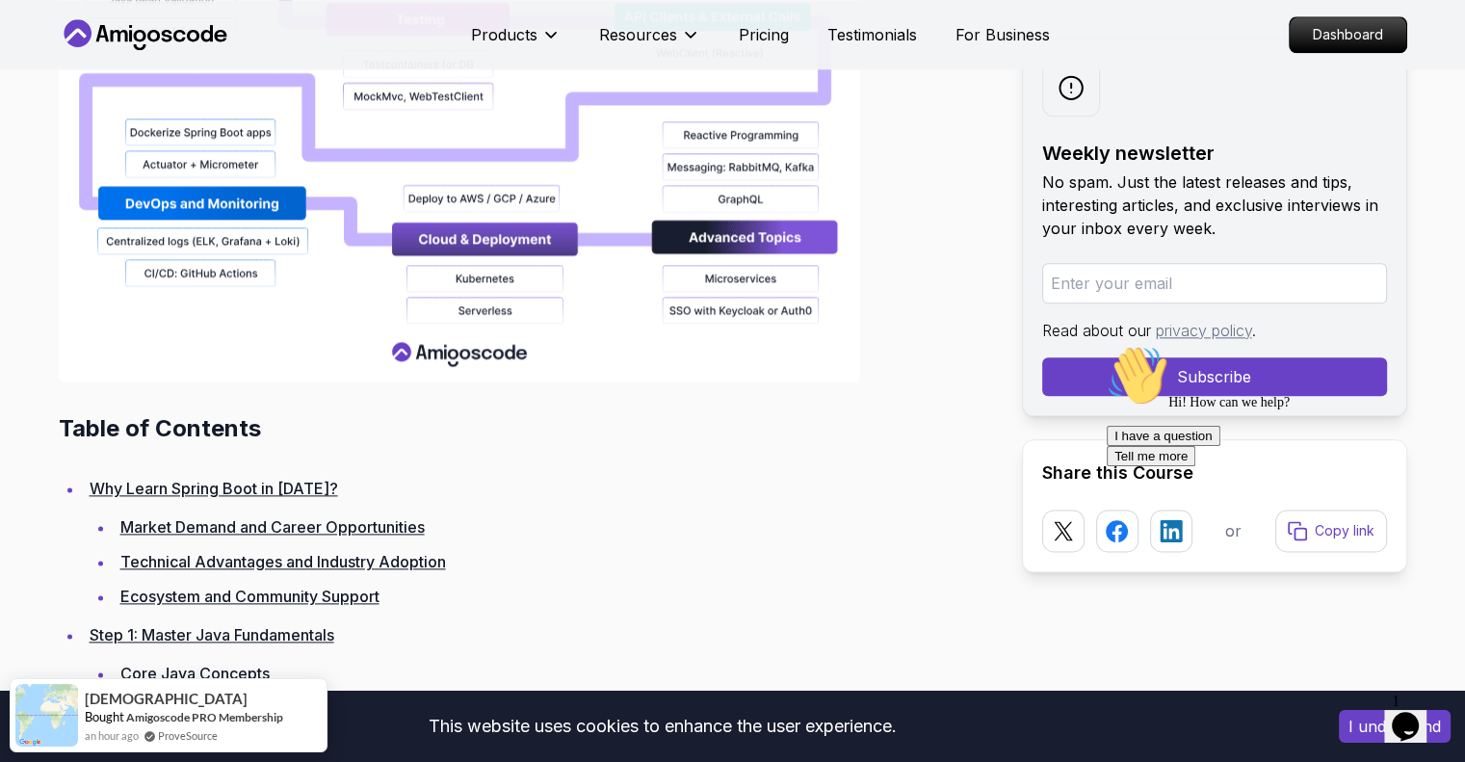
scroll to position [1988, 0]
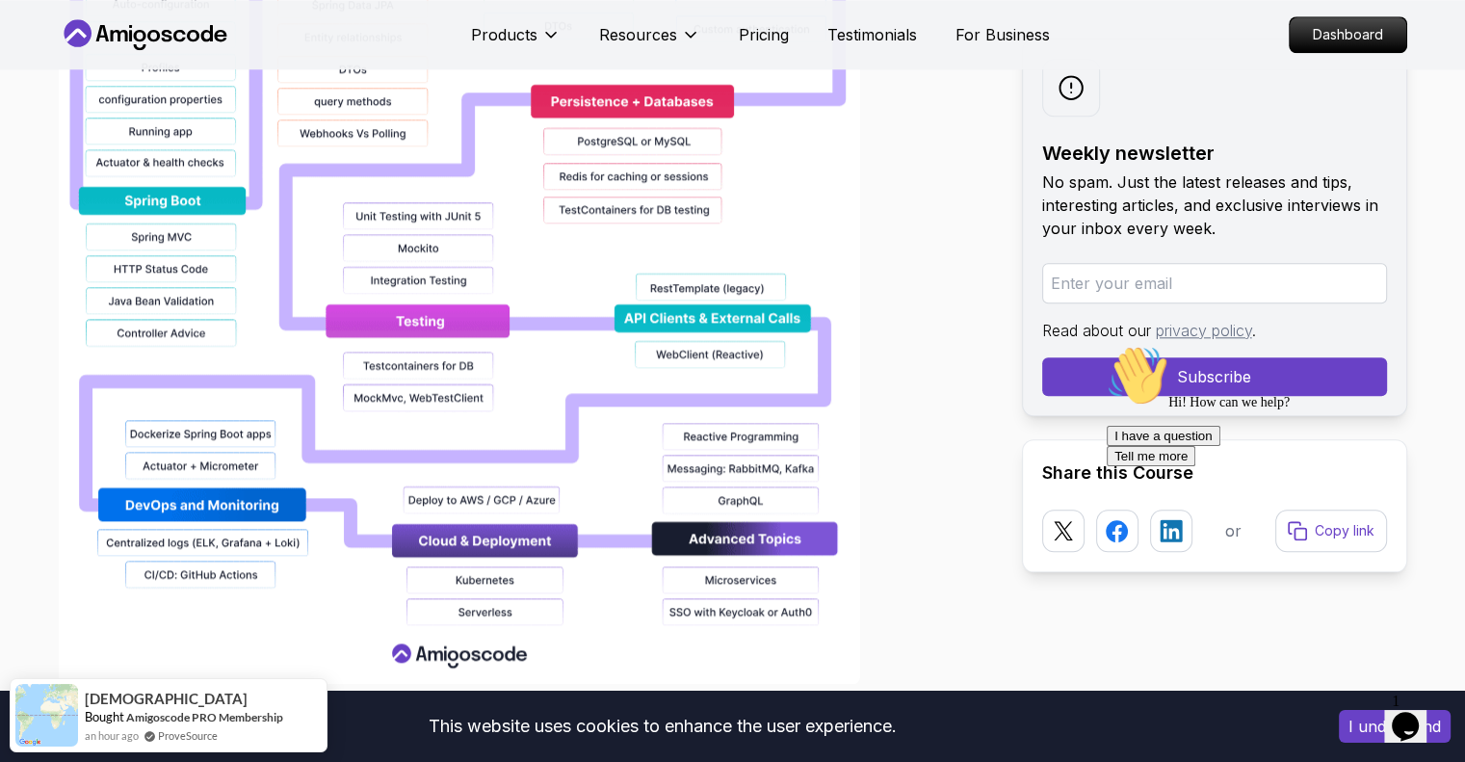
click at [596, 350] on img at bounding box center [459, 67] width 801 height 1233
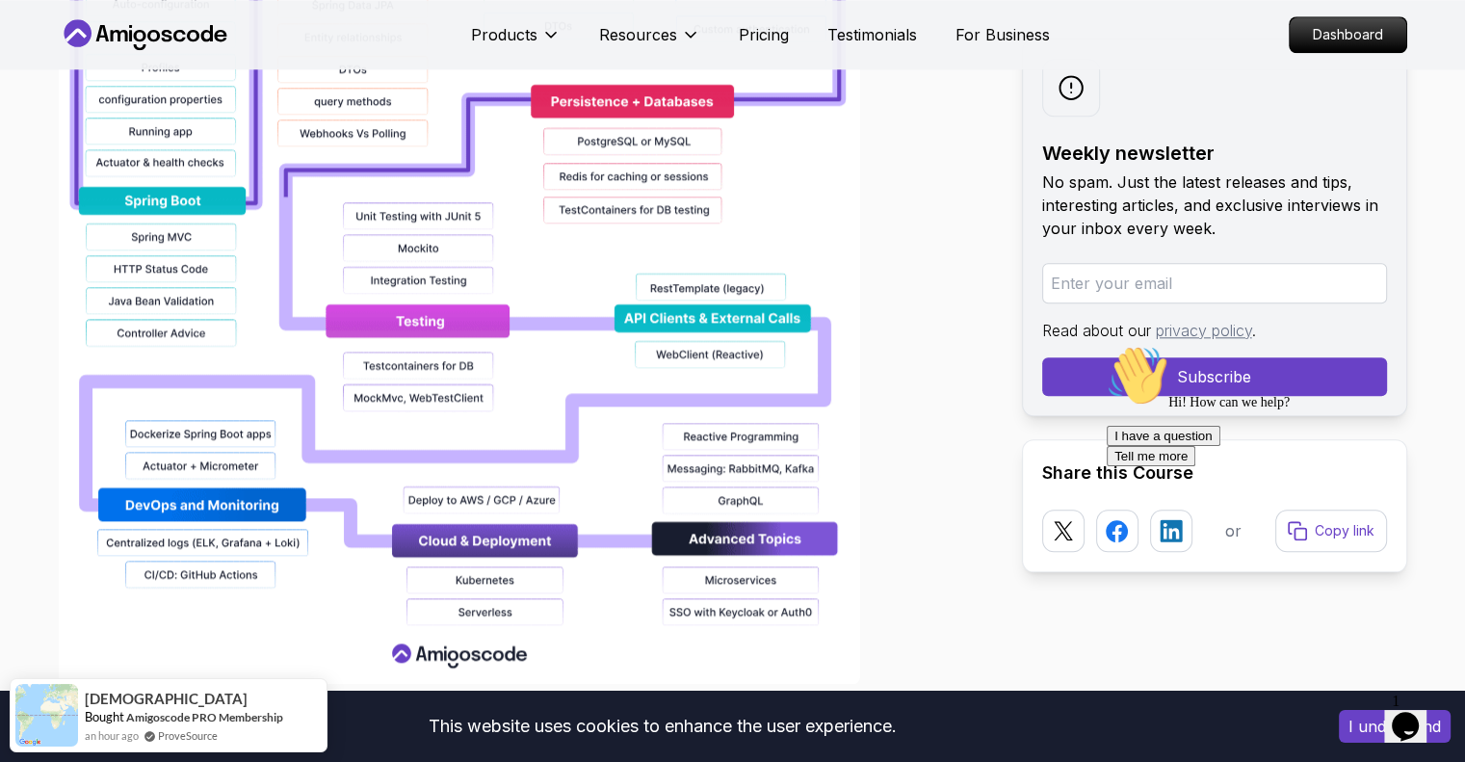
click at [519, 276] on img at bounding box center [459, 67] width 801 height 1233
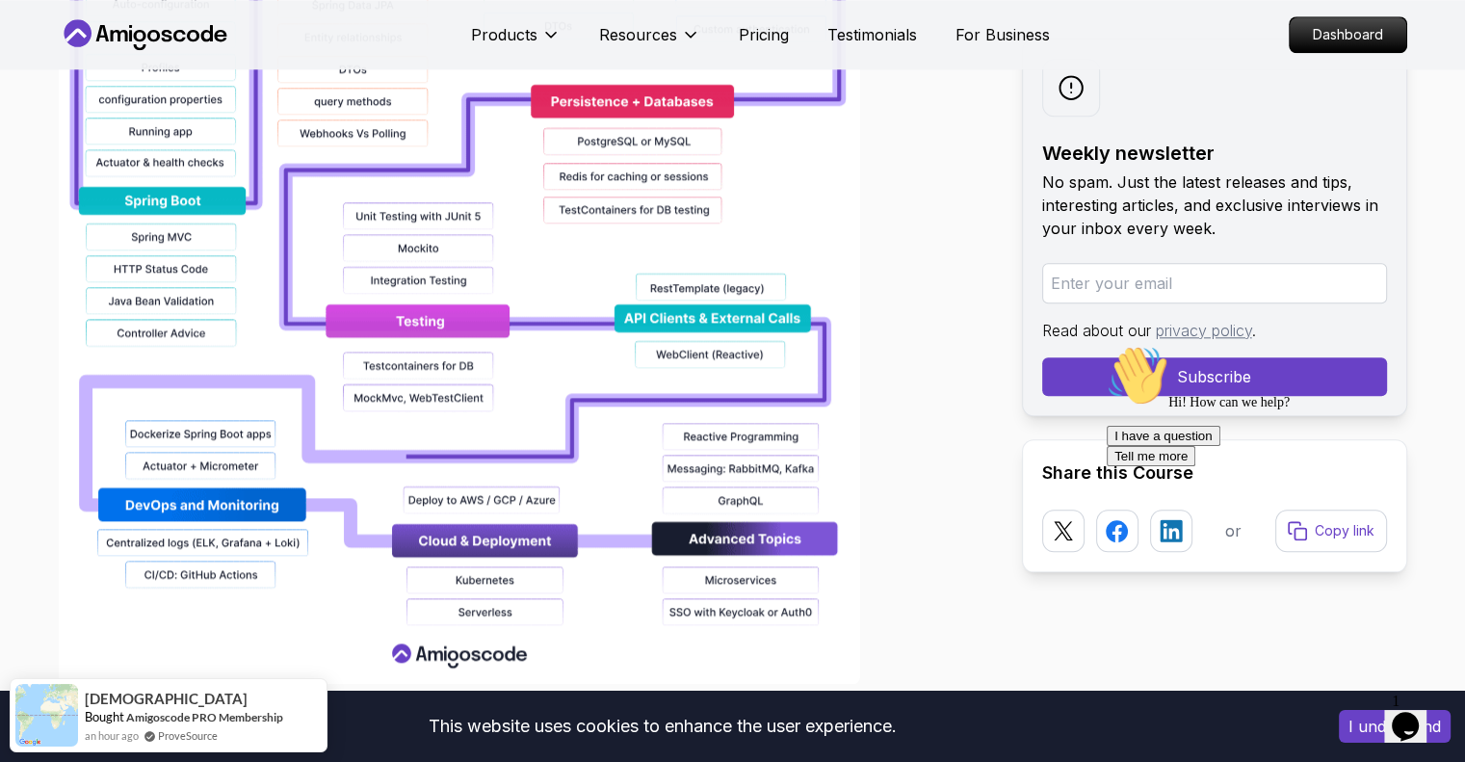
click at [519, 276] on img at bounding box center [459, 67] width 801 height 1233
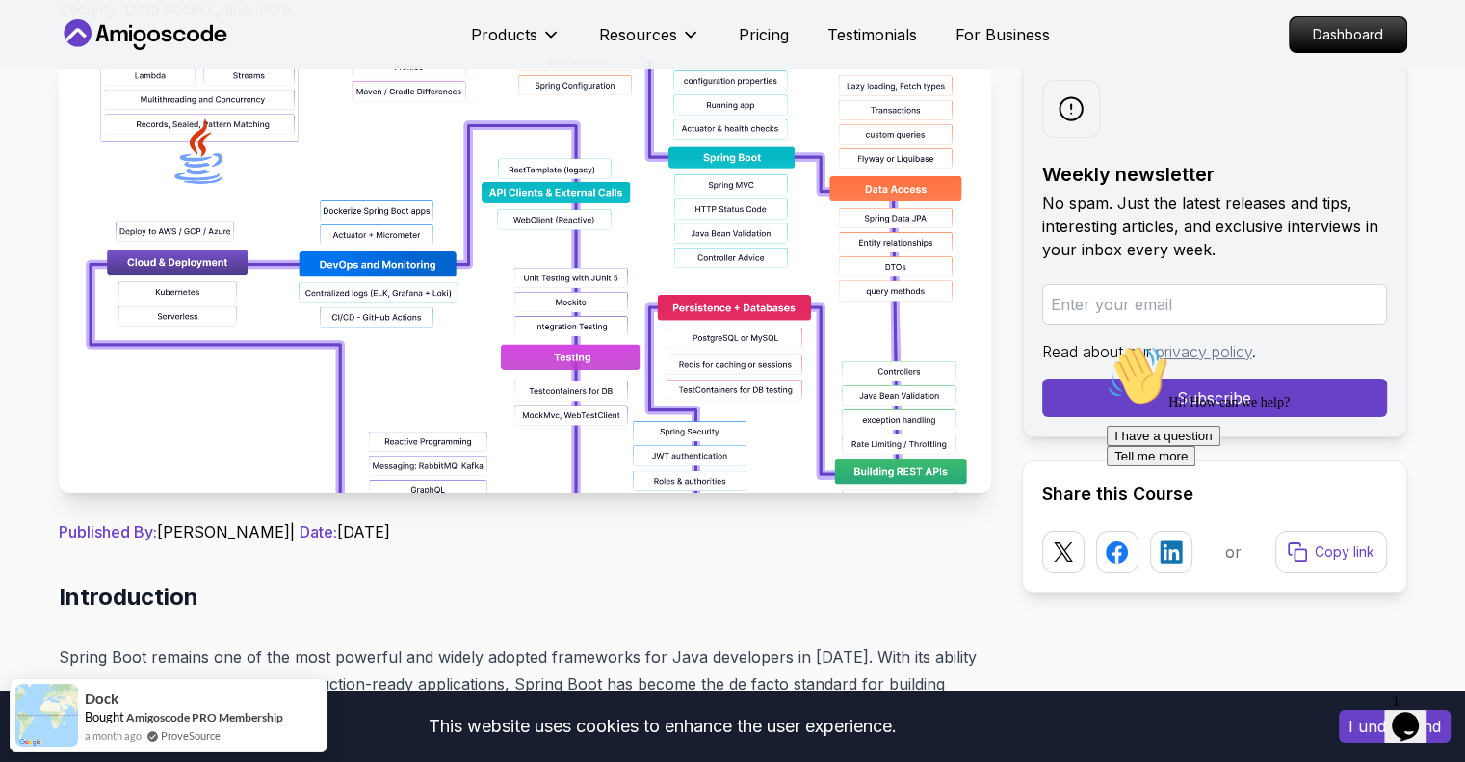
scroll to position [459, 0]
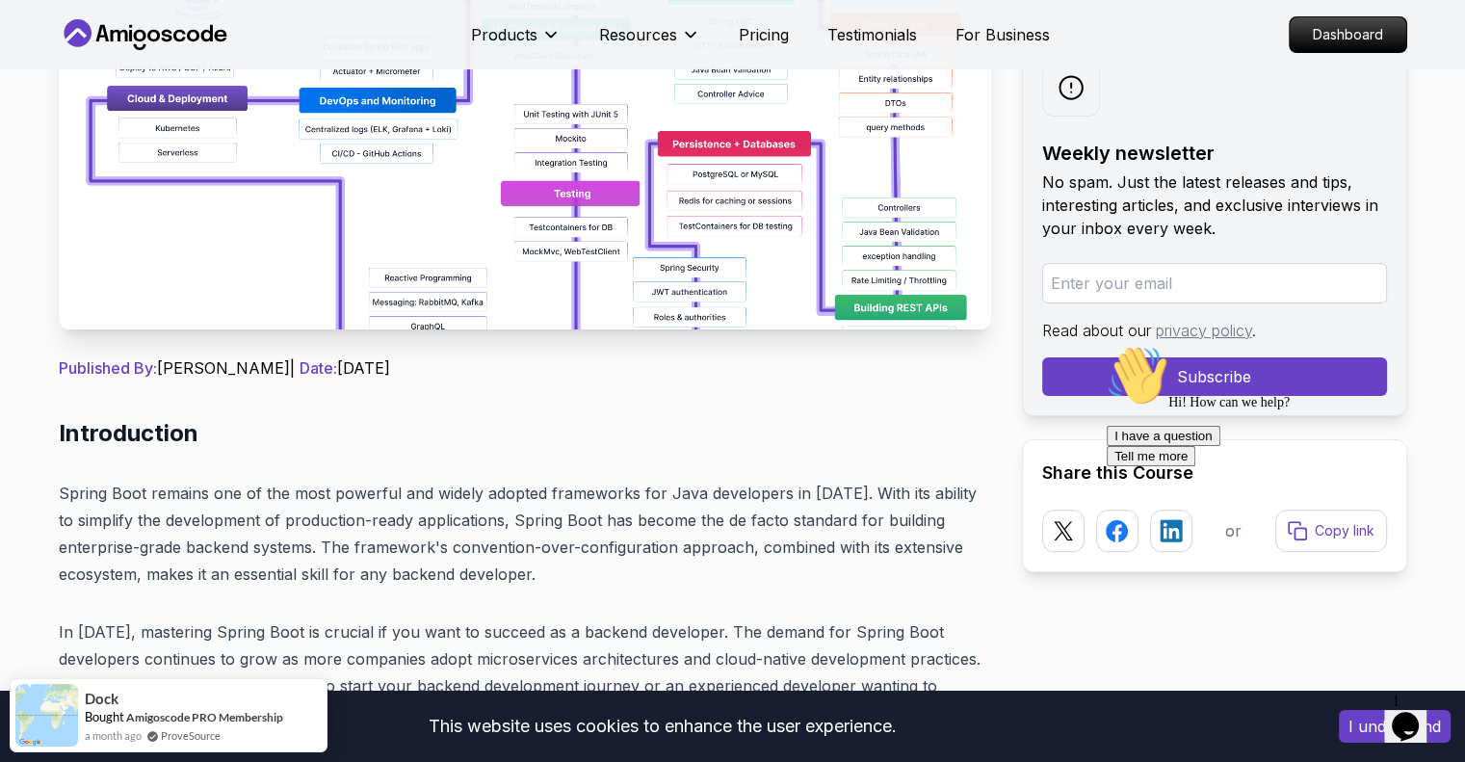
click at [647, 234] on img at bounding box center [525, 112] width 932 height 433
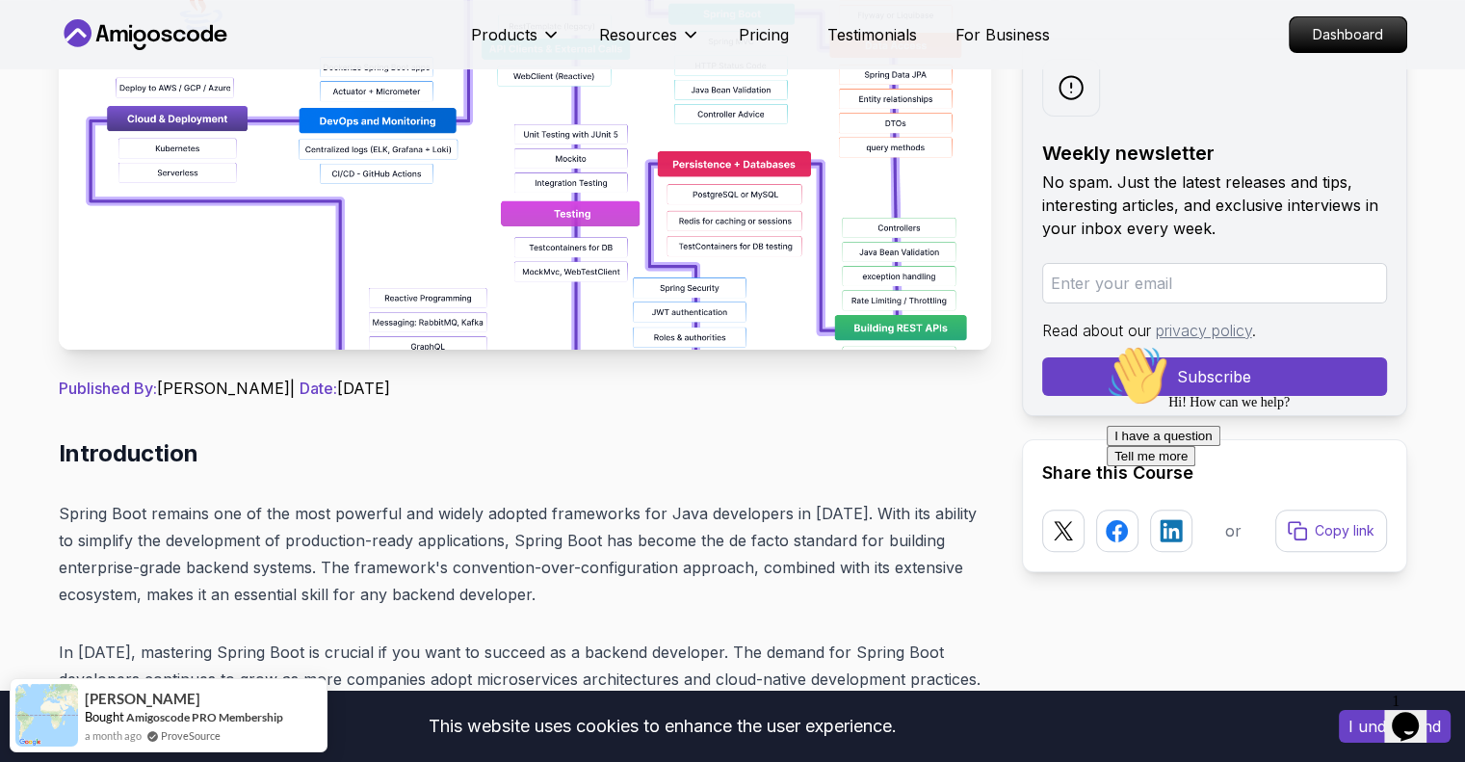
scroll to position [0, 0]
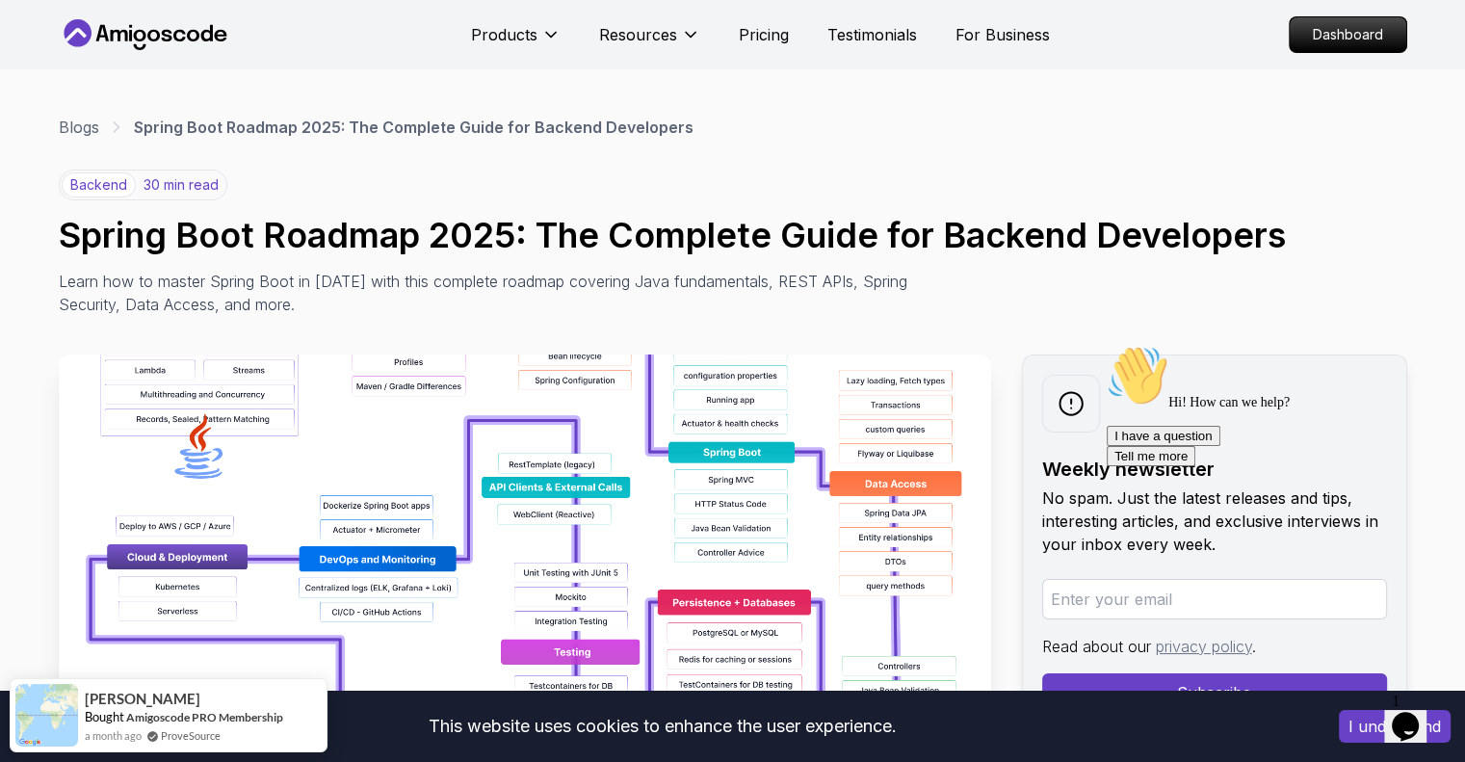
click at [482, 446] on img at bounding box center [525, 570] width 932 height 433
